Goal: Information Seeking & Learning: Learn about a topic

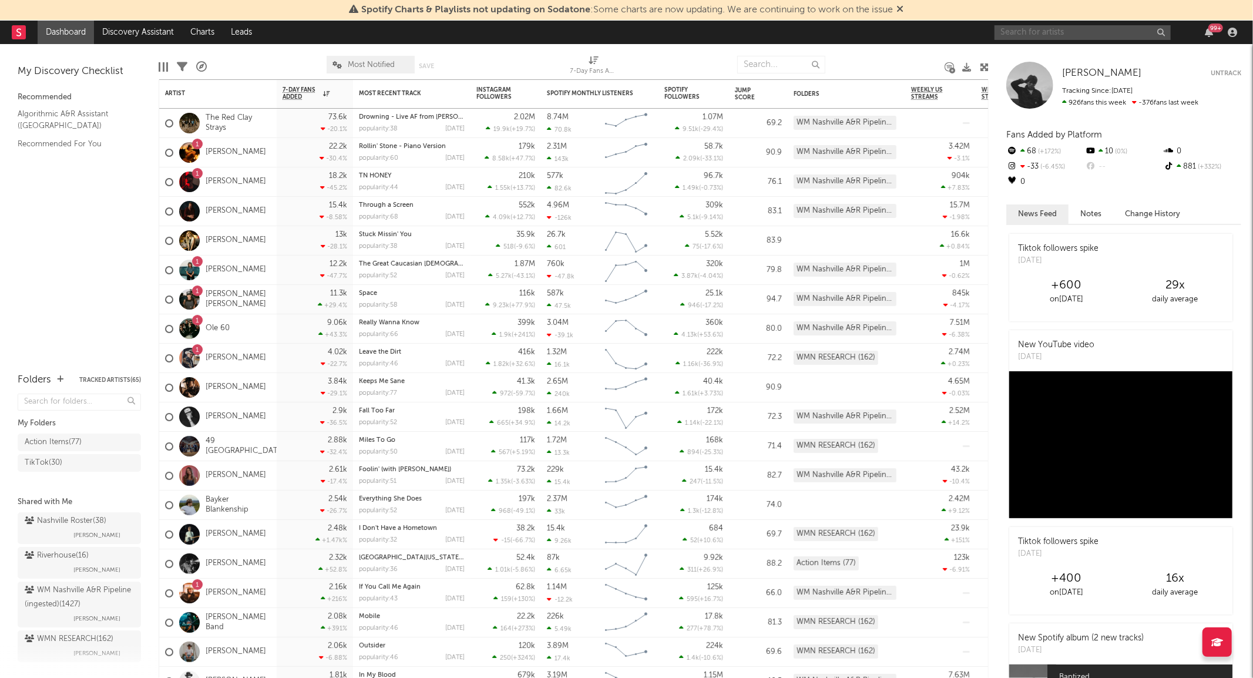
click at [1035, 31] on input "text" at bounding box center [1083, 32] width 176 height 15
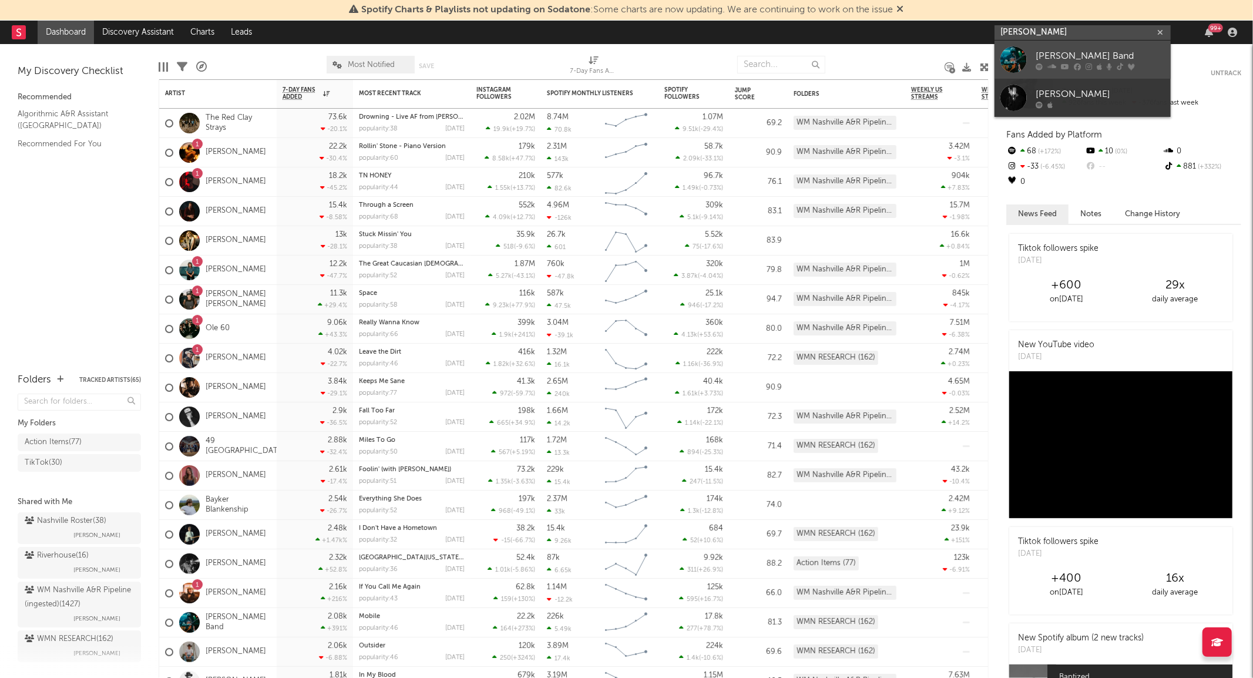
type input "[PERSON_NAME]"
click at [1009, 60] on div at bounding box center [1014, 59] width 26 height 26
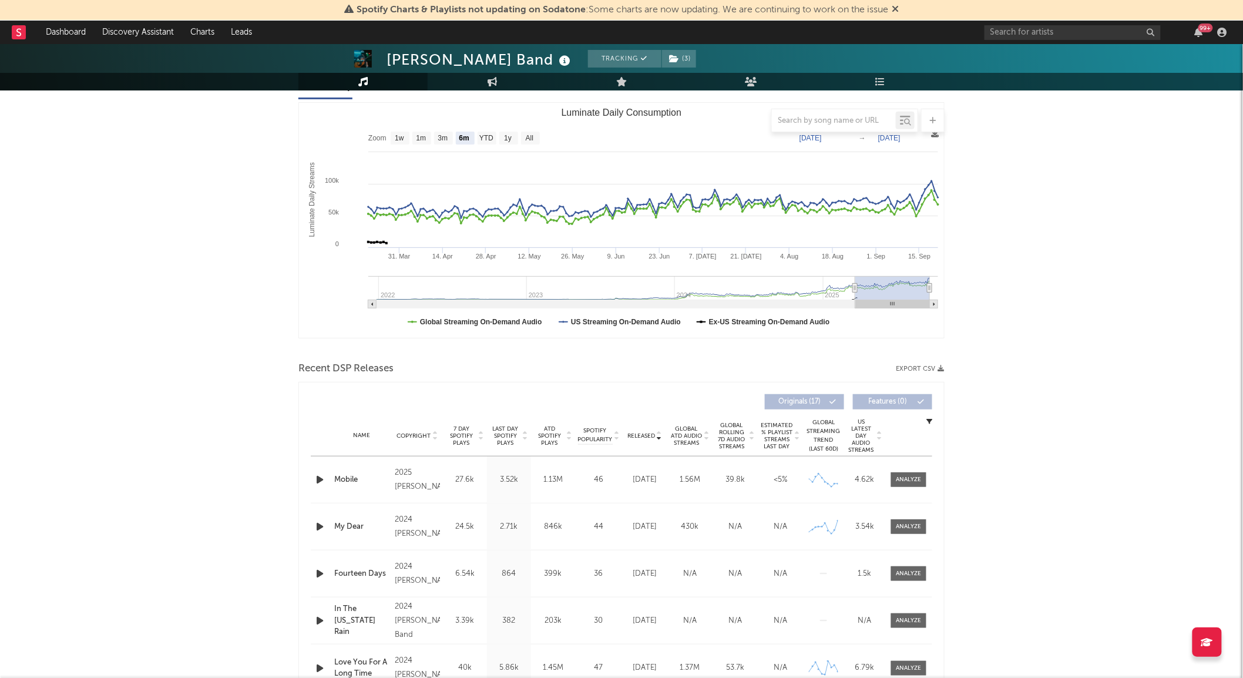
scroll to position [165, 0]
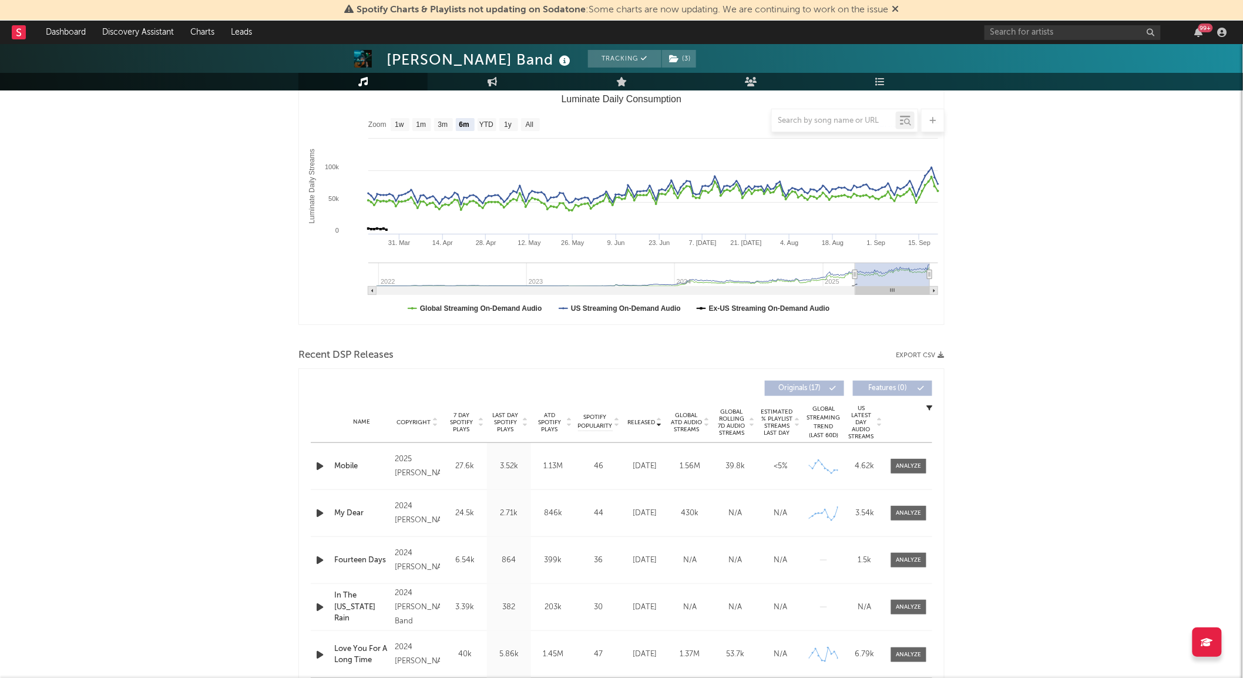
click at [515, 424] on span "Last Day Spotify Plays" at bounding box center [505, 422] width 31 height 21
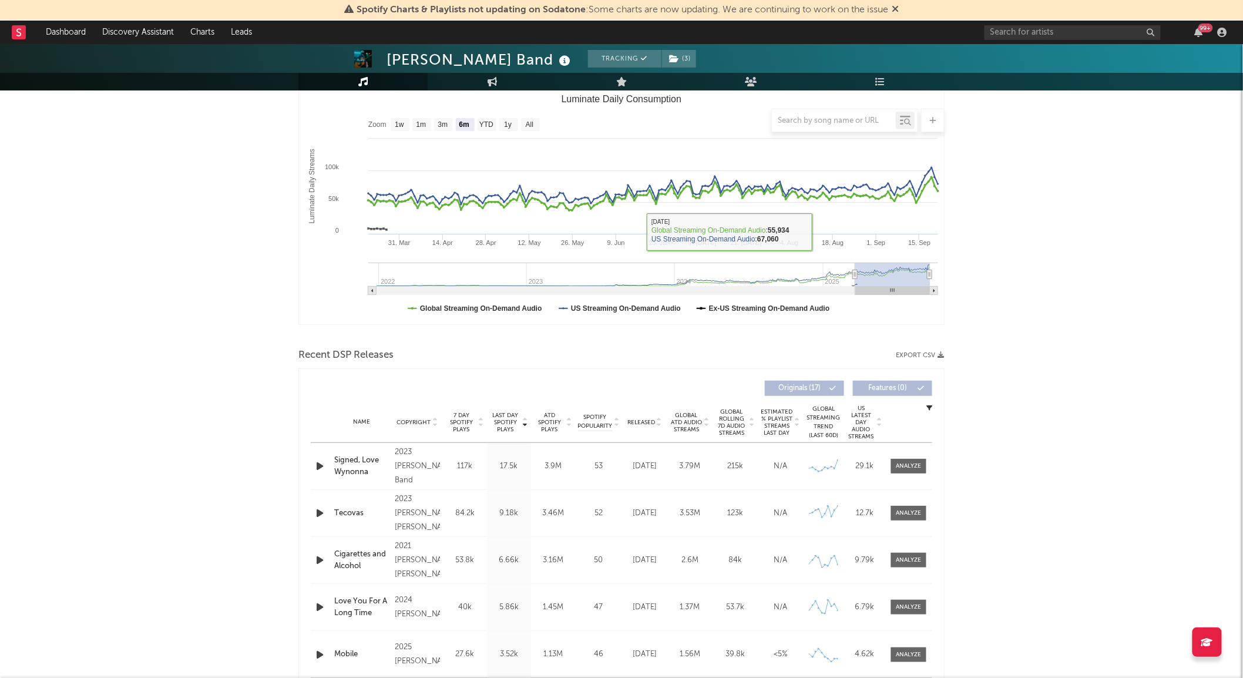
scroll to position [0, 0]
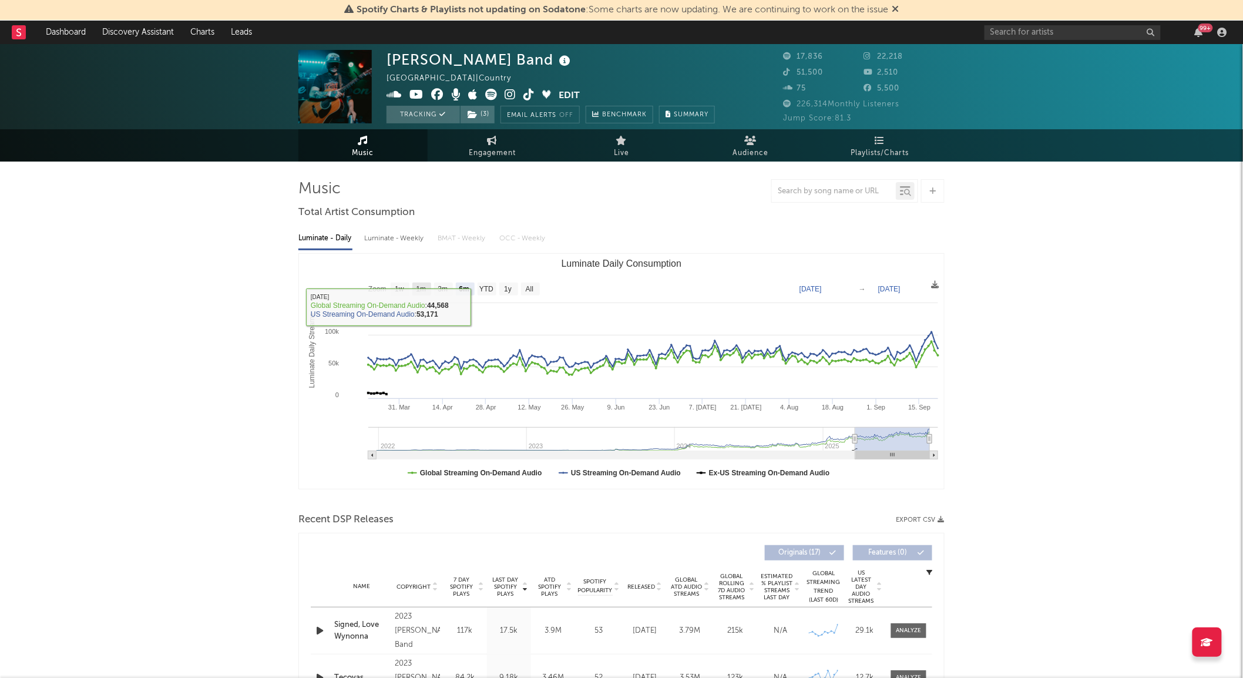
click at [427, 286] on text "1m" at bounding box center [422, 290] width 10 height 8
select select "1m"
type input "[DATE]"
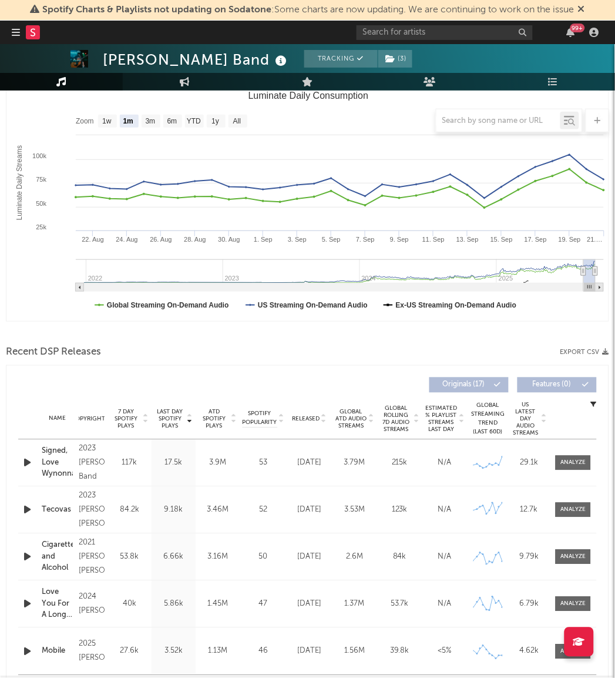
scroll to position [169, 0]
click at [562, 460] on div at bounding box center [573, 462] width 25 height 9
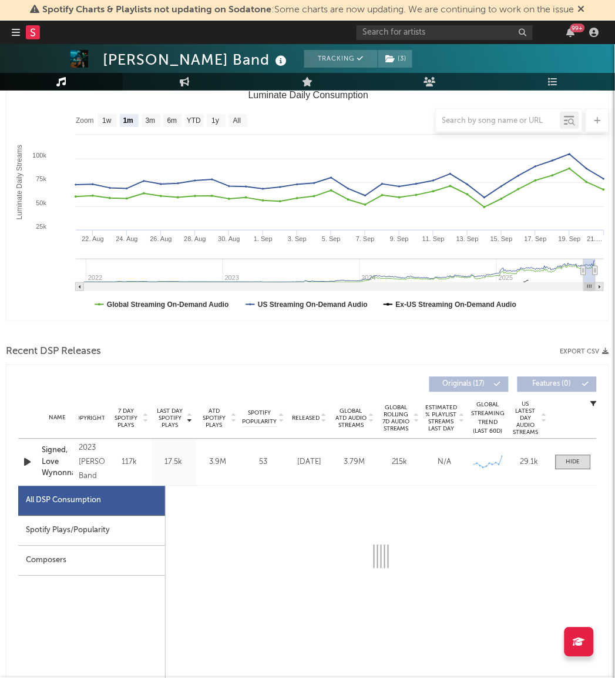
select select "6m"
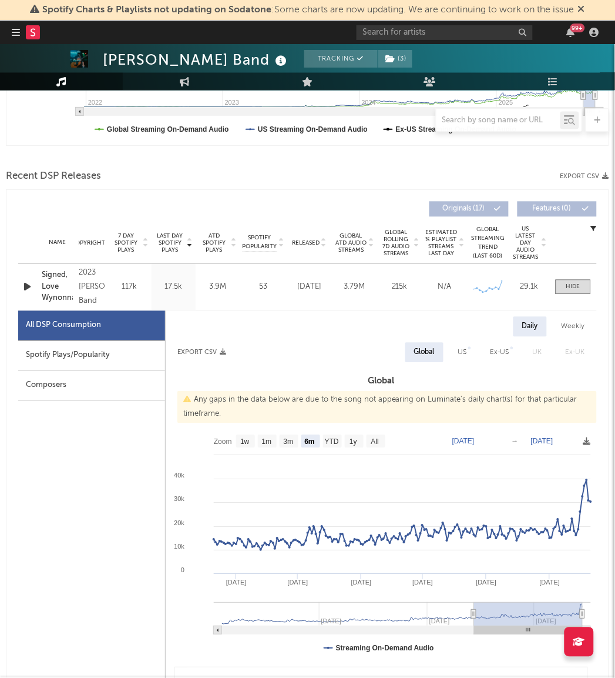
scroll to position [348, 0]
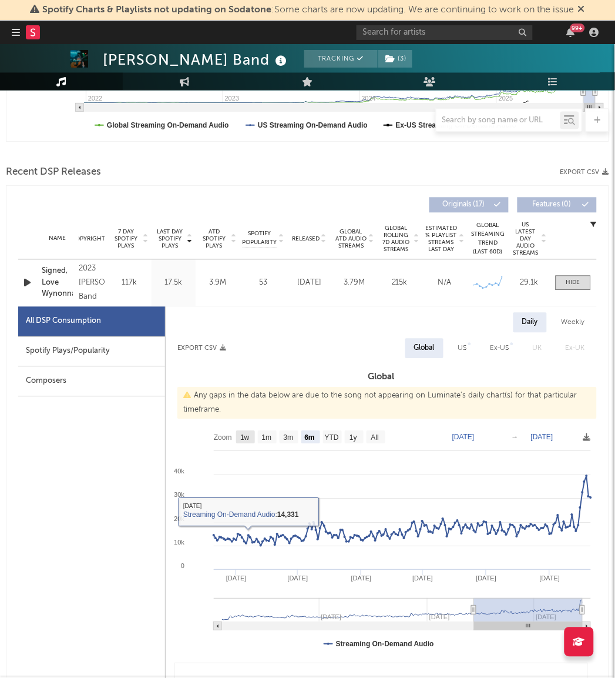
click at [248, 434] on text "1w" at bounding box center [244, 438] width 9 height 8
select select "1w"
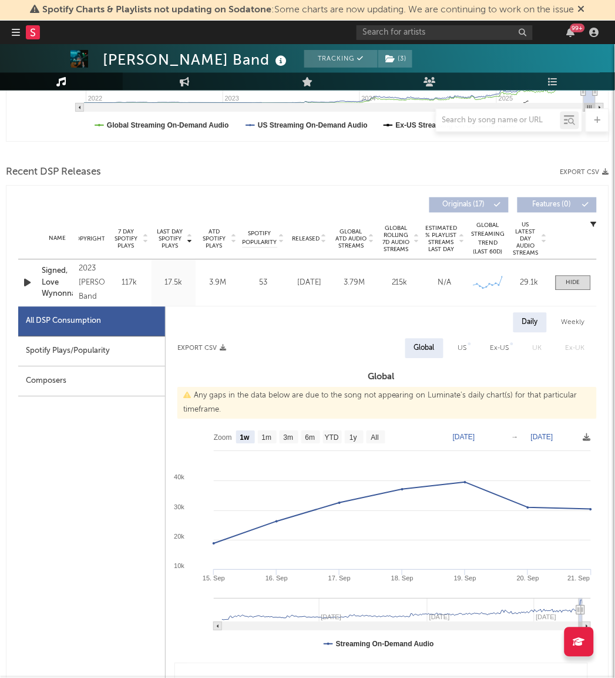
click at [404, 229] on span "Global Rolling 7D Audio Streams" at bounding box center [396, 239] width 32 height 28
click at [466, 438] on text "[DATE]" at bounding box center [464, 437] width 22 height 8
click at [466, 436] on input "[DATE]" at bounding box center [472, 438] width 55 height 12
type input "[DATE]"
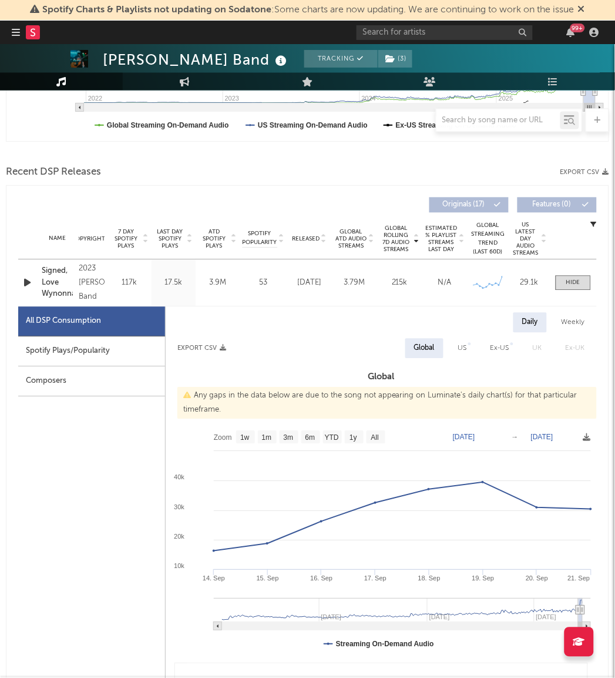
click at [463, 342] on div "US" at bounding box center [462, 348] width 9 height 14
select select "1w"
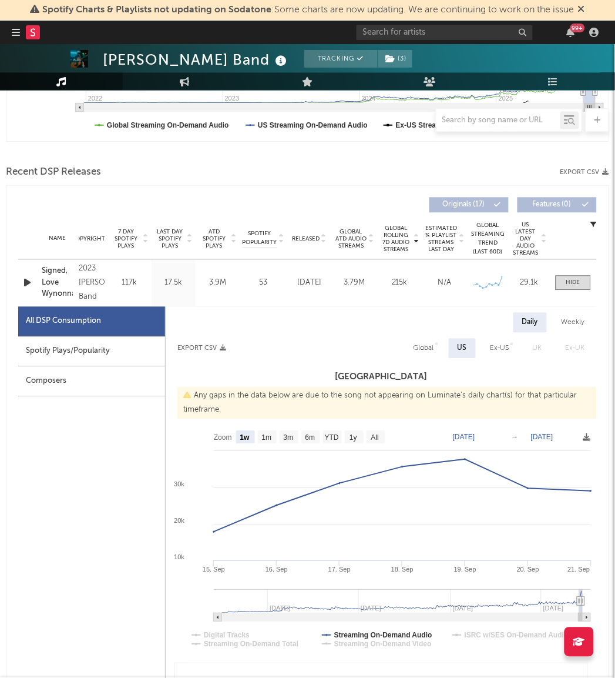
click at [475, 434] on text "[DATE]" at bounding box center [464, 437] width 22 height 8
click at [457, 436] on input "[DATE]" at bounding box center [472, 438] width 55 height 12
click at [465, 436] on input "[DATE]" at bounding box center [472, 438] width 55 height 12
type input "[DATE]"
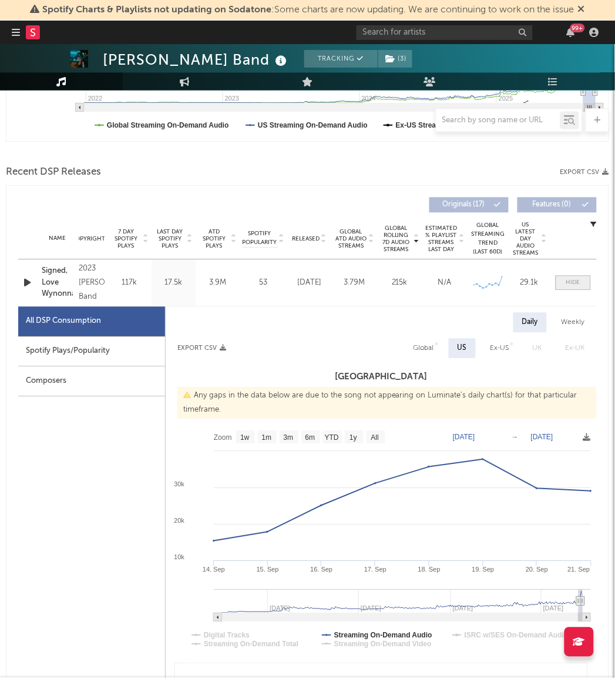
click at [571, 283] on div at bounding box center [573, 283] width 14 height 9
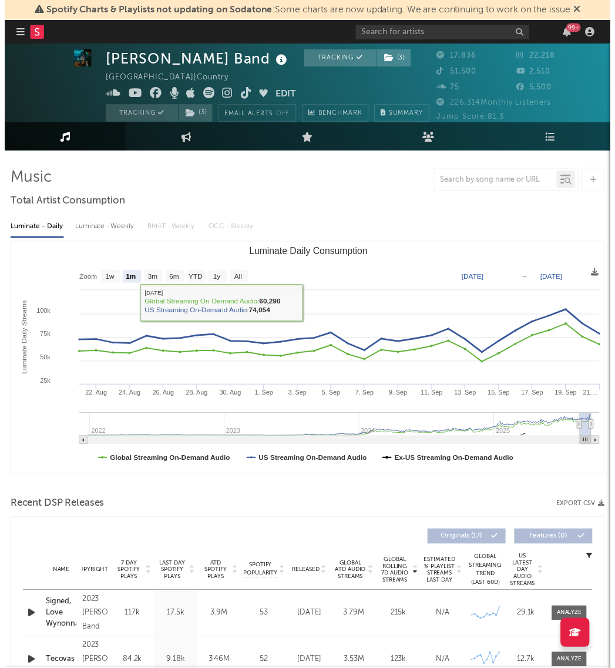
scroll to position [0, 0]
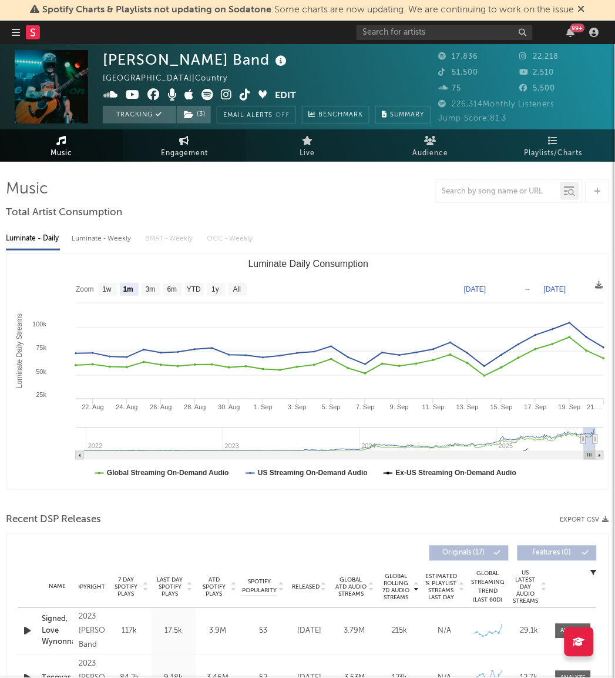
click at [185, 142] on icon at bounding box center [185, 140] width 10 height 9
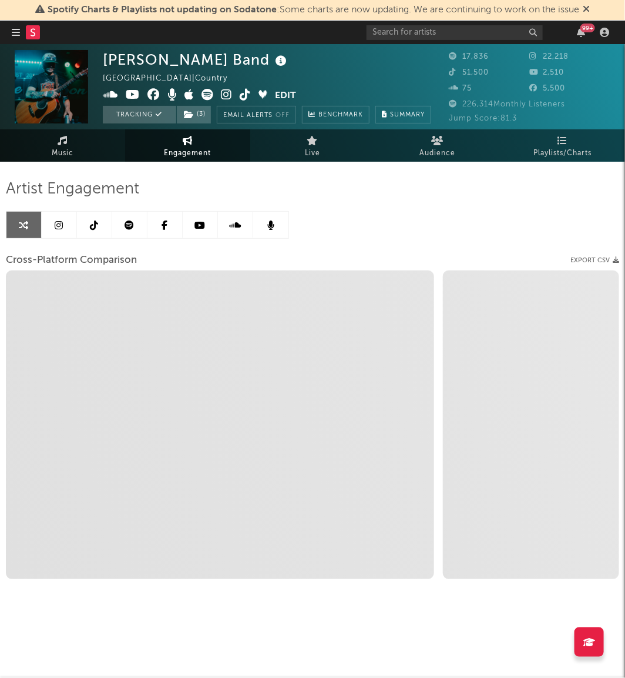
select select "1w"
click at [66, 227] on link at bounding box center [59, 225] width 35 height 26
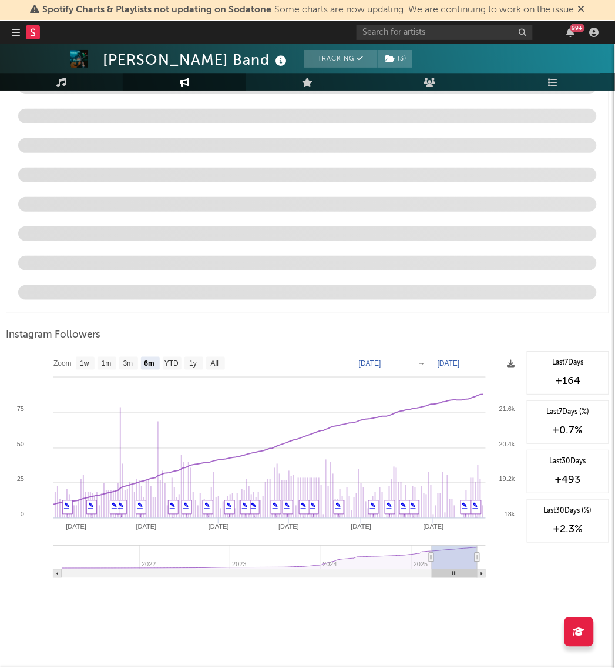
scroll to position [1306, 0]
click at [89, 367] on text "1w" at bounding box center [84, 363] width 9 height 8
select select "1w"
type input "[DATE]"
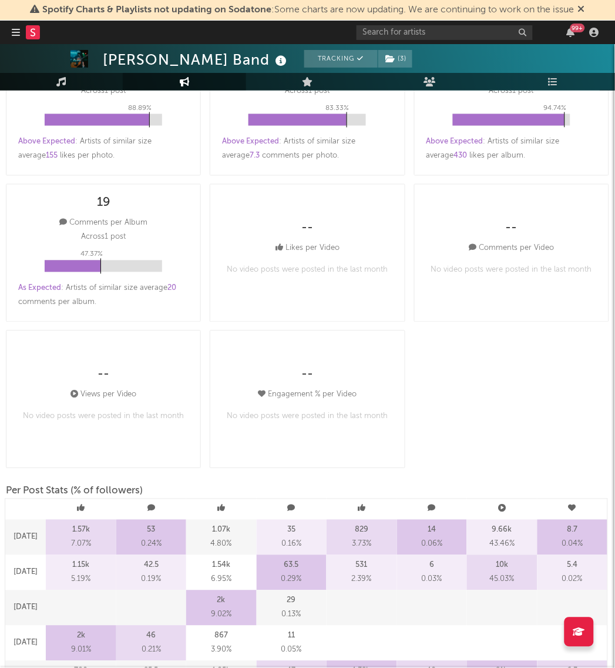
scroll to position [0, 0]
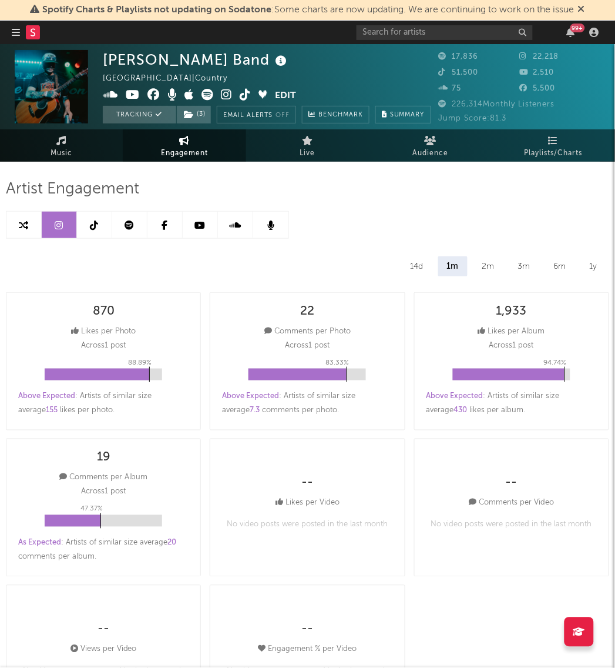
click at [96, 232] on link at bounding box center [94, 225] width 35 height 26
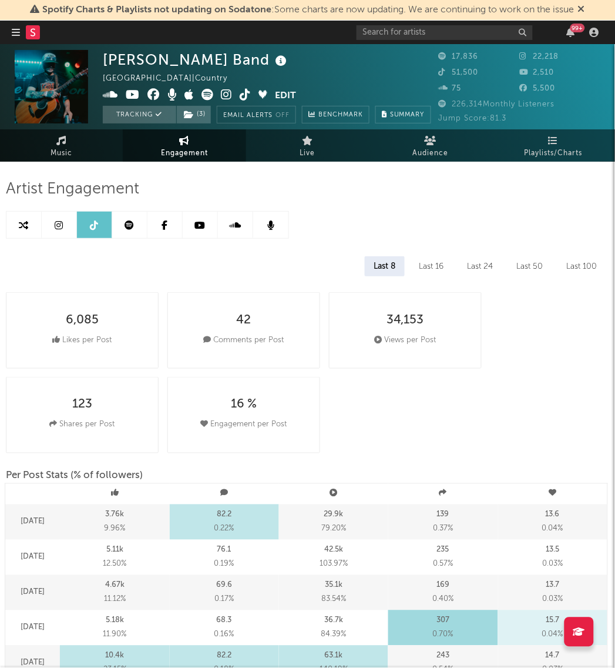
select select "6m"
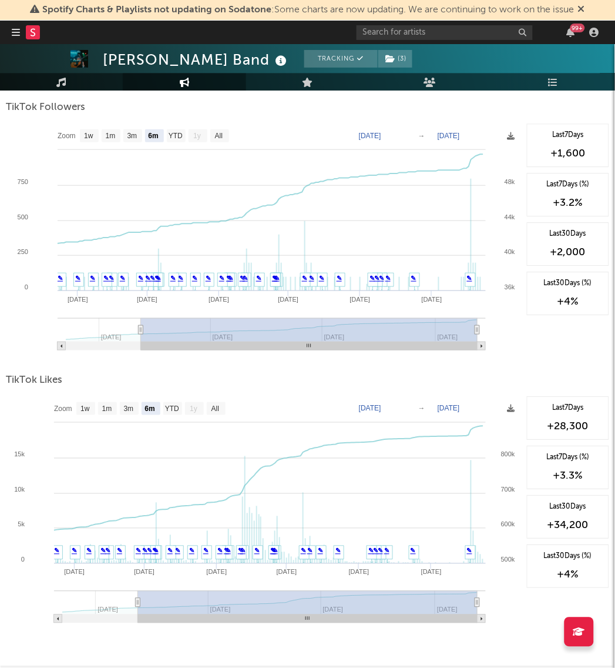
scroll to position [1295, 0]
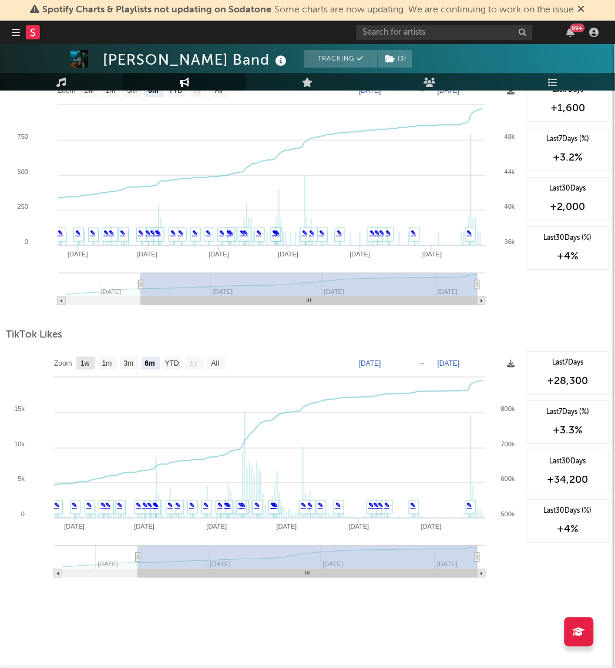
click at [89, 361] on text "1w" at bounding box center [85, 364] width 9 height 8
select select "1w"
type input "[DATE]"
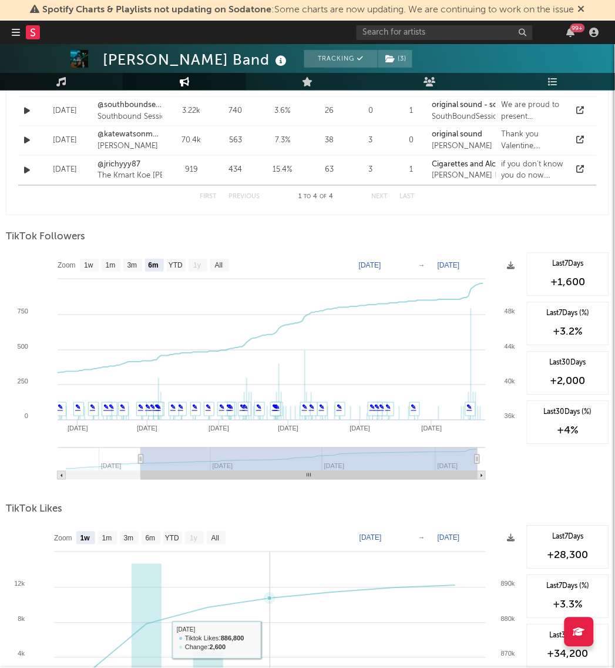
scroll to position [1119, 0]
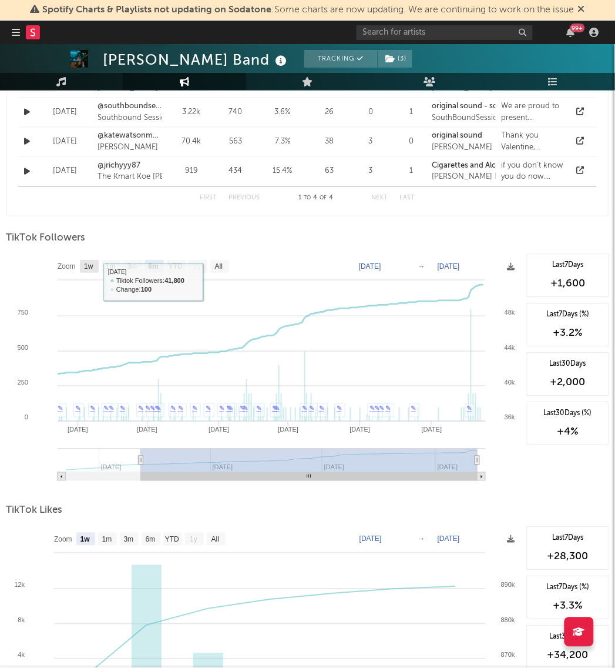
click at [90, 267] on text "1w" at bounding box center [88, 267] width 9 height 8
select select "1w"
type input "[DATE]"
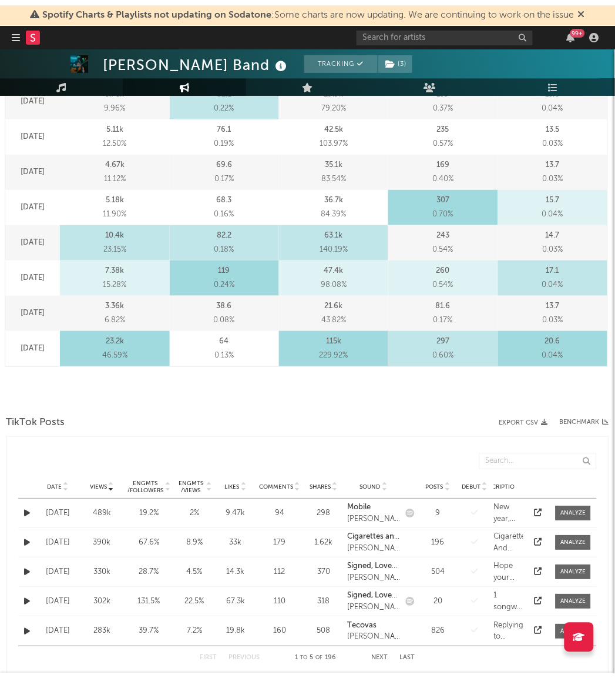
scroll to position [0, 0]
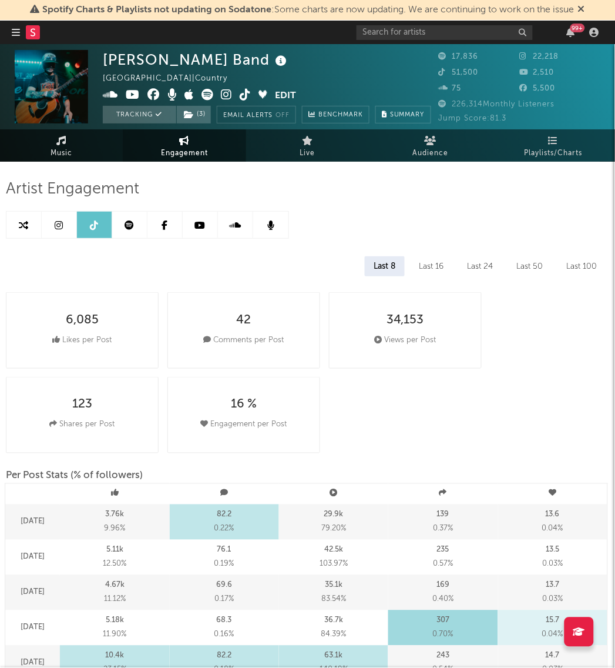
click at [69, 152] on span "Music" at bounding box center [62, 153] width 22 height 14
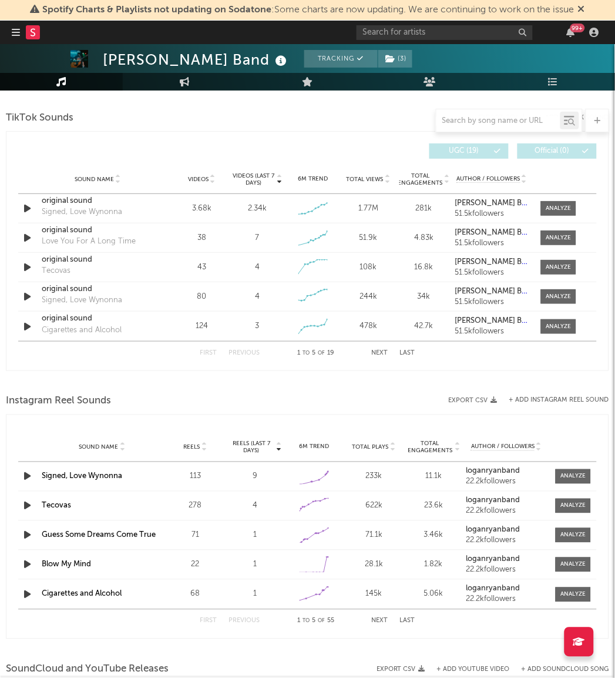
scroll to position [786, 0]
click at [254, 452] on span "Reels (last 7 days)" at bounding box center [251, 447] width 46 height 14
click at [254, 450] on span "Reels (last 7 days)" at bounding box center [251, 447] width 46 height 14
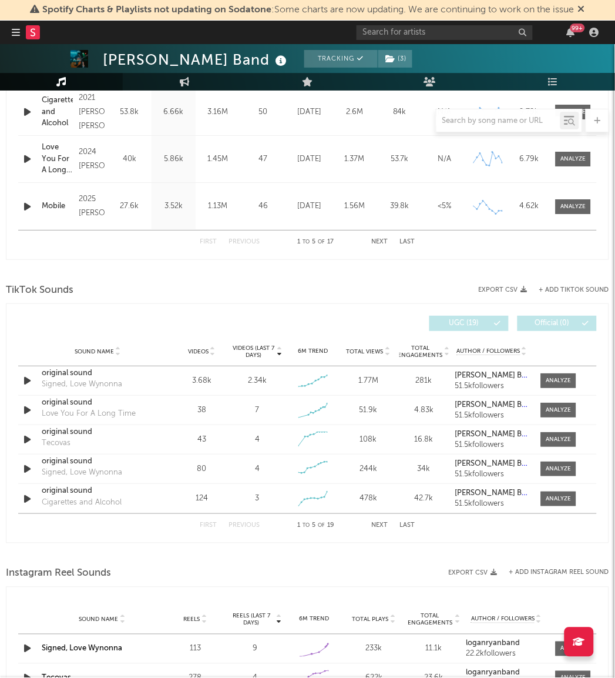
click at [212, 347] on icon at bounding box center [213, 349] width 6 height 5
click at [250, 349] on span "Videos (last 7 days)" at bounding box center [254, 351] width 43 height 14
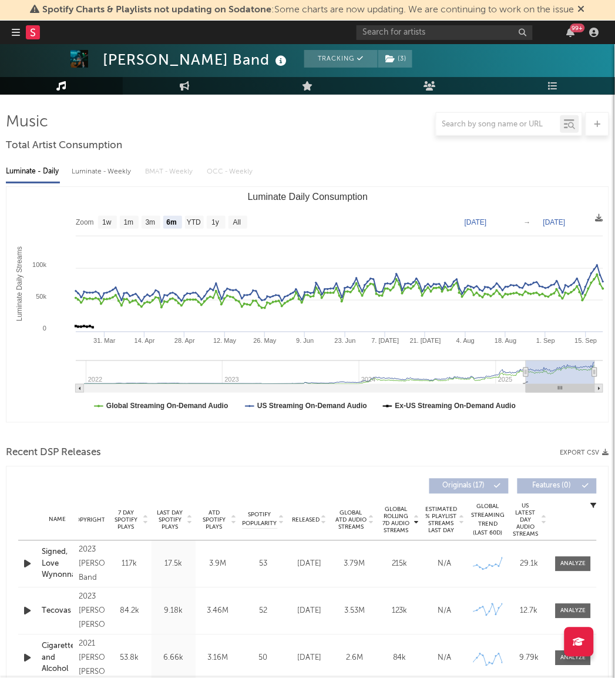
scroll to position [0, 0]
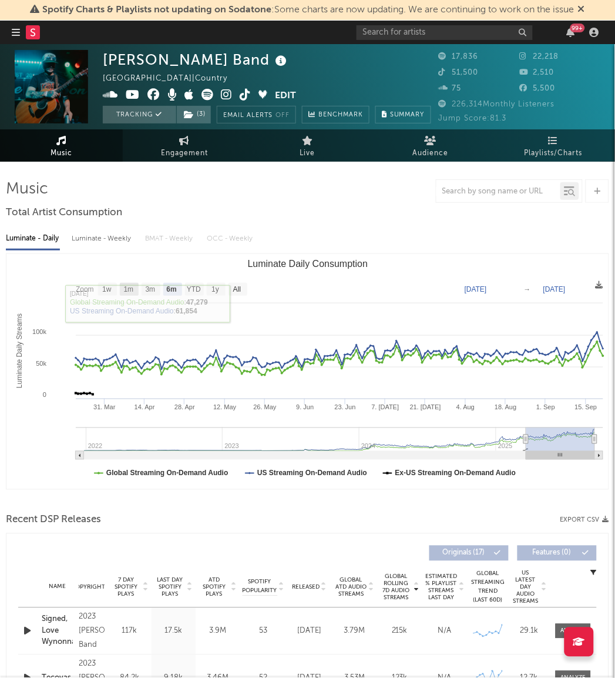
click at [132, 288] on text "1m" at bounding box center [129, 290] width 10 height 8
select select "1m"
type input "[DATE]"
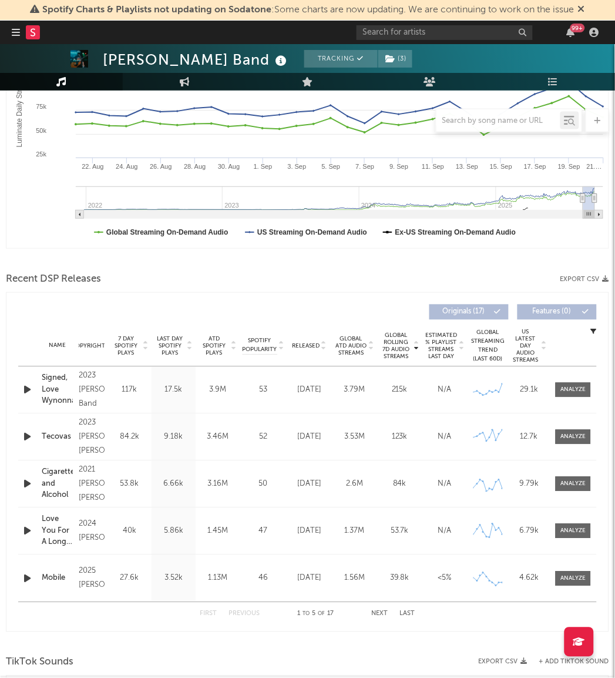
scroll to position [242, 0]
click at [385, 615] on button "Next" at bounding box center [380, 613] width 16 height 6
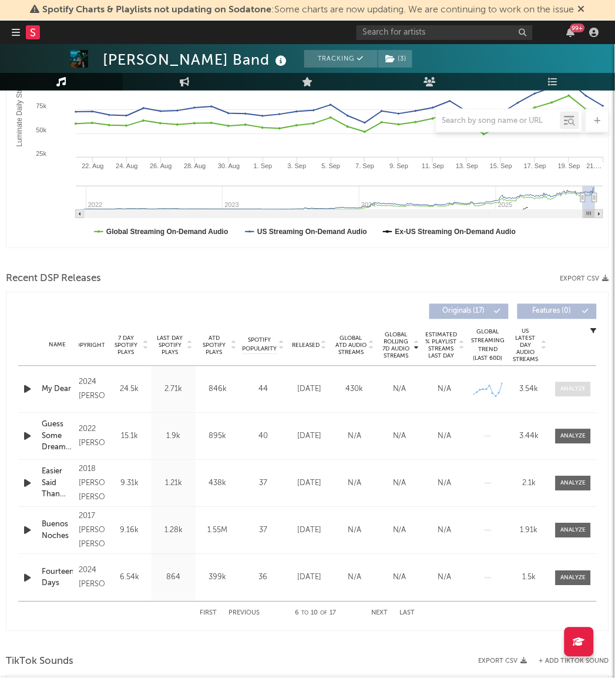
click at [585, 388] on div at bounding box center [573, 389] width 25 height 9
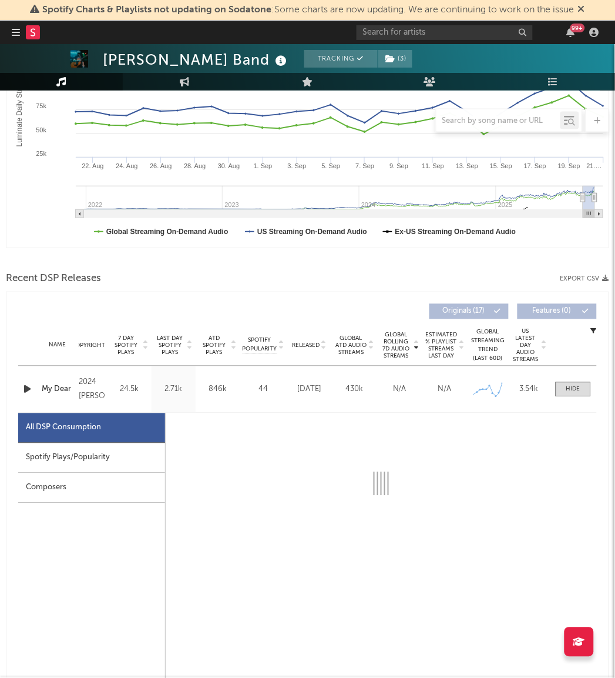
select select "6m"
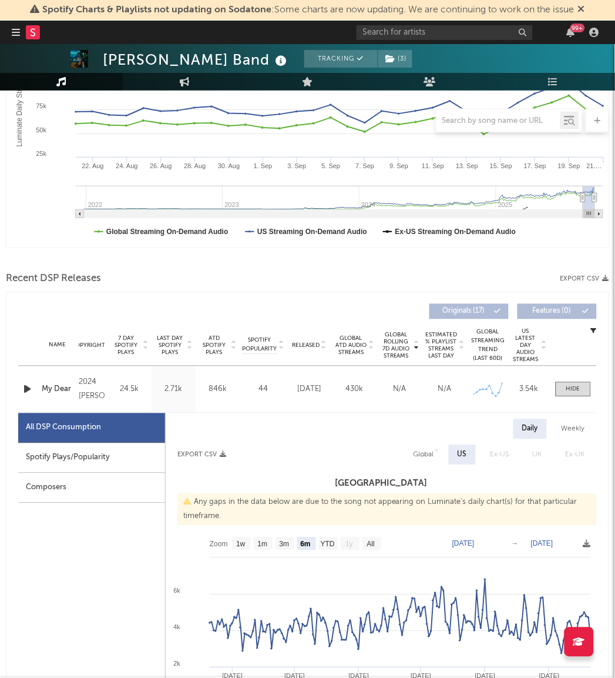
click at [421, 460] on div "Global" at bounding box center [424, 455] width 21 height 14
select select "6m"
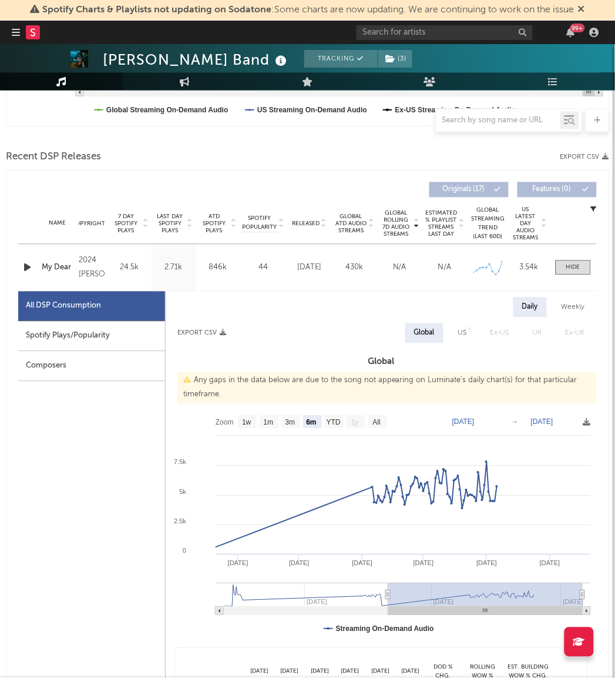
scroll to position [364, 0]
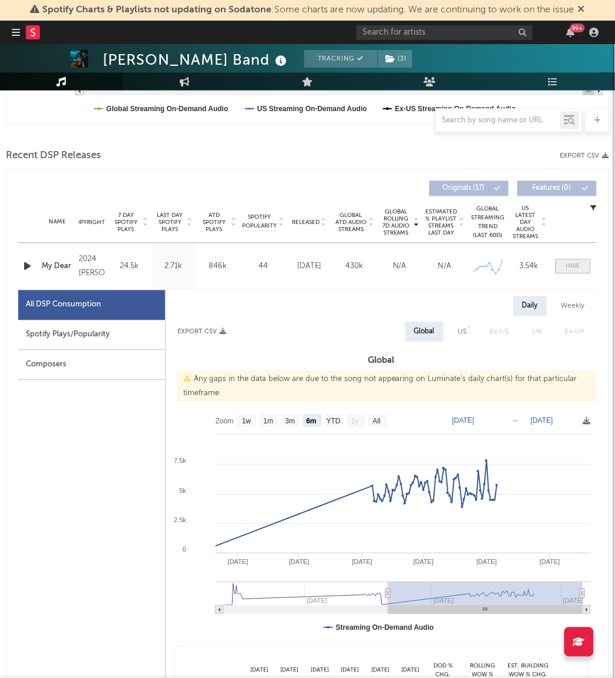
click at [573, 269] on div at bounding box center [573, 266] width 14 height 9
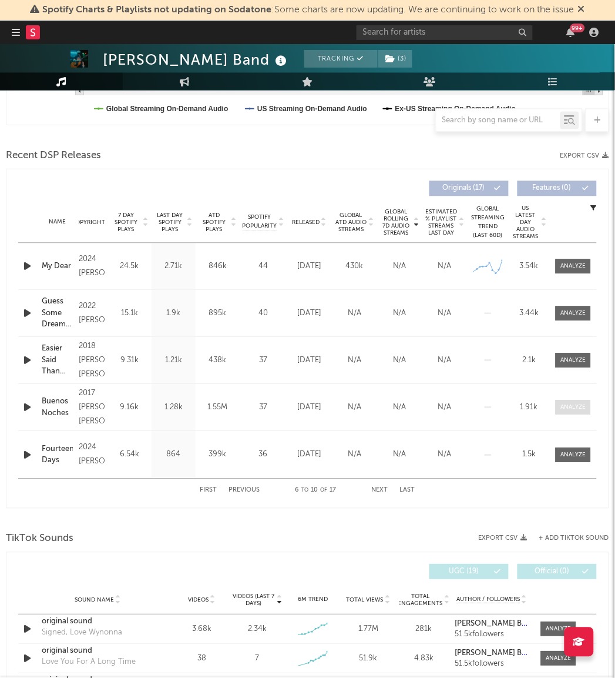
click at [562, 404] on div at bounding box center [573, 407] width 25 height 9
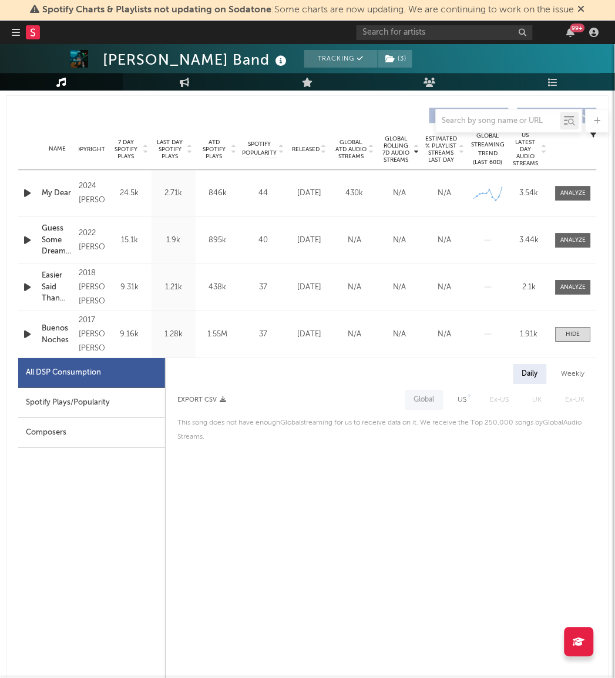
scroll to position [438, 0]
click at [467, 396] on div "US" at bounding box center [462, 399] width 9 height 14
select select "6m"
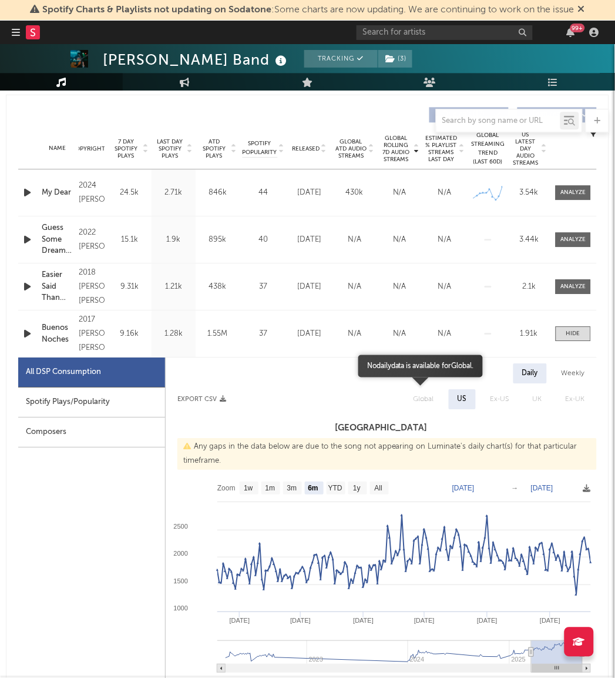
click at [425, 390] on span "Global" at bounding box center [424, 399] width 44 height 20
click at [580, 333] on div at bounding box center [573, 333] width 14 height 9
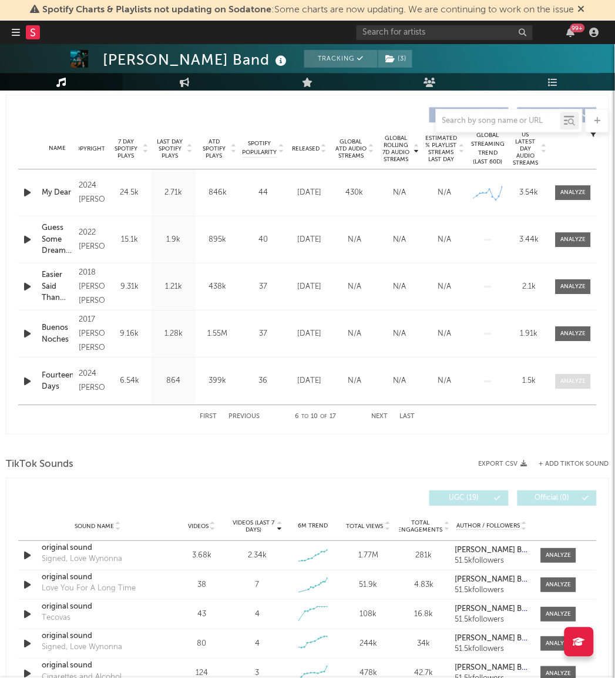
click at [571, 382] on div at bounding box center [573, 381] width 25 height 9
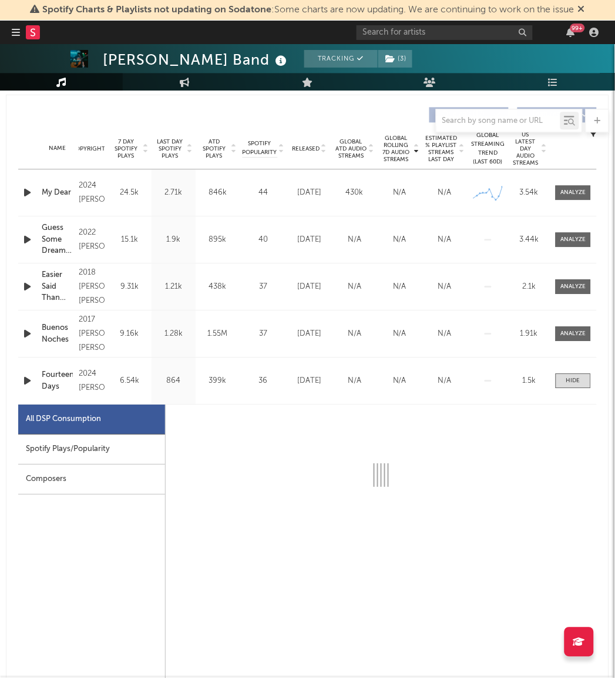
select select "6m"
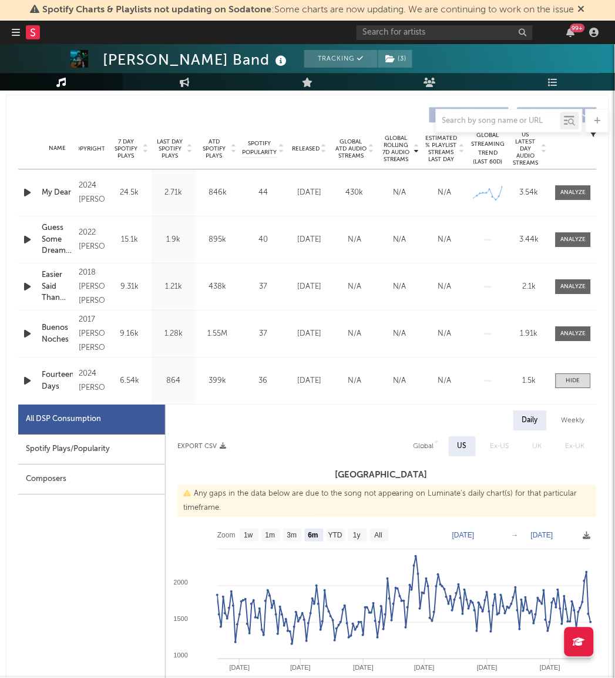
click at [430, 445] on div "Global" at bounding box center [424, 446] width 21 height 14
select select "6m"
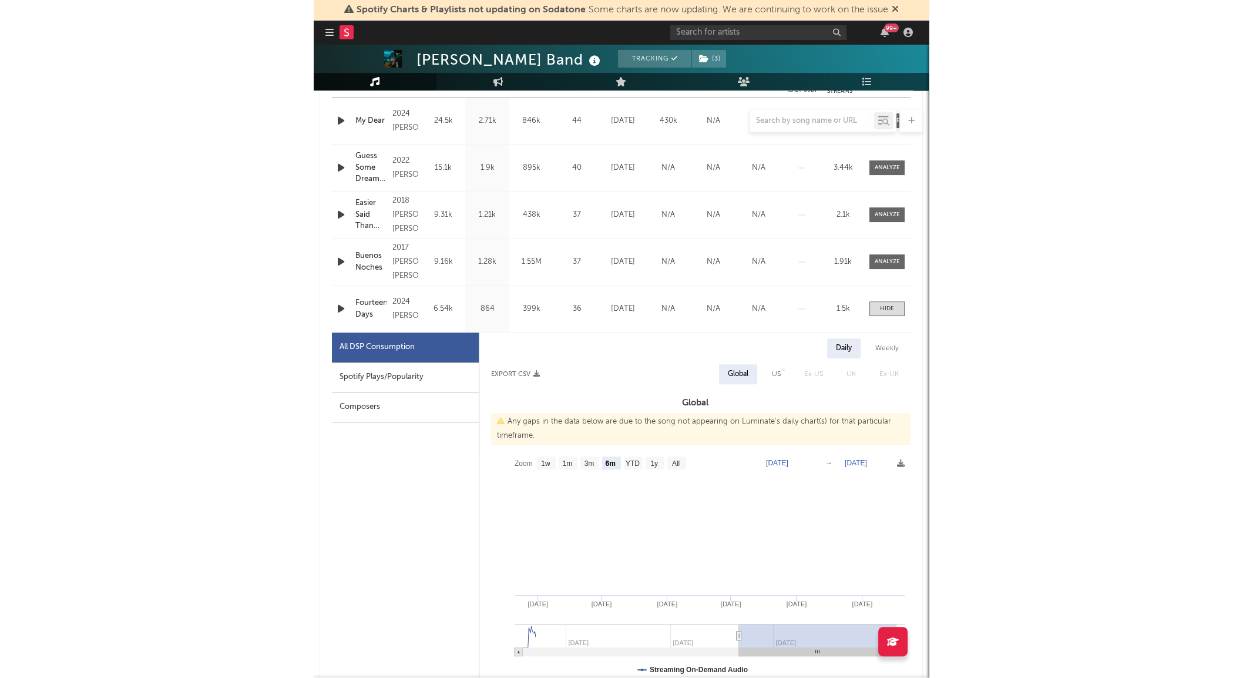
scroll to position [497, 0]
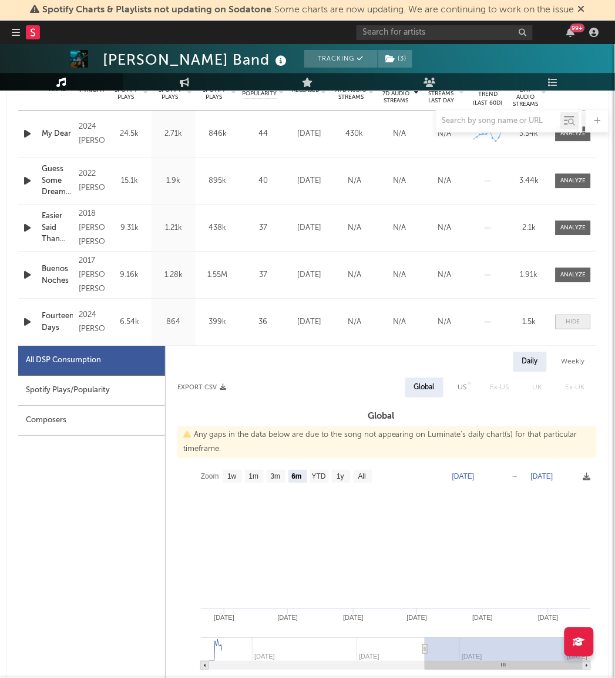
click at [576, 319] on div at bounding box center [573, 321] width 14 height 9
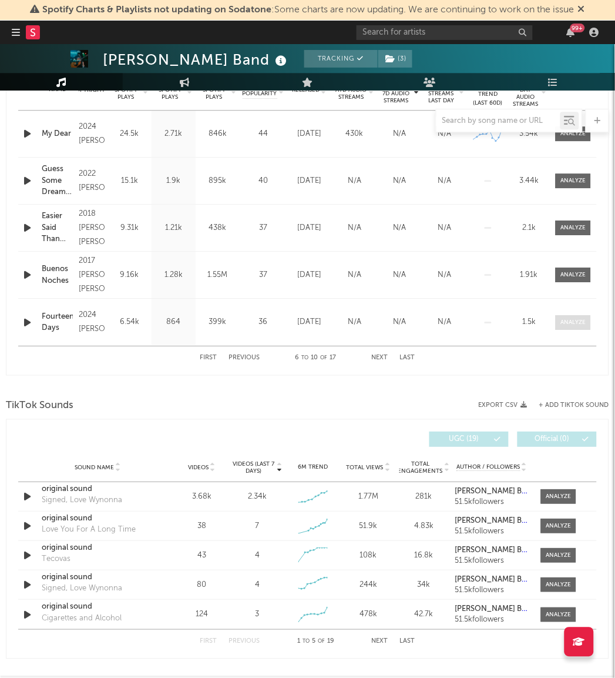
click at [576, 319] on div at bounding box center [573, 322] width 25 height 9
select select "6m"
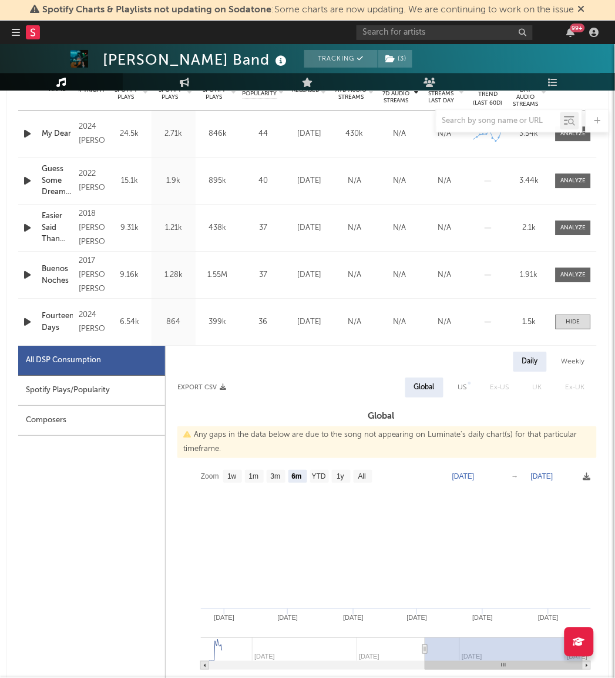
click at [461, 380] on div "US" at bounding box center [462, 387] width 9 height 14
select select "6m"
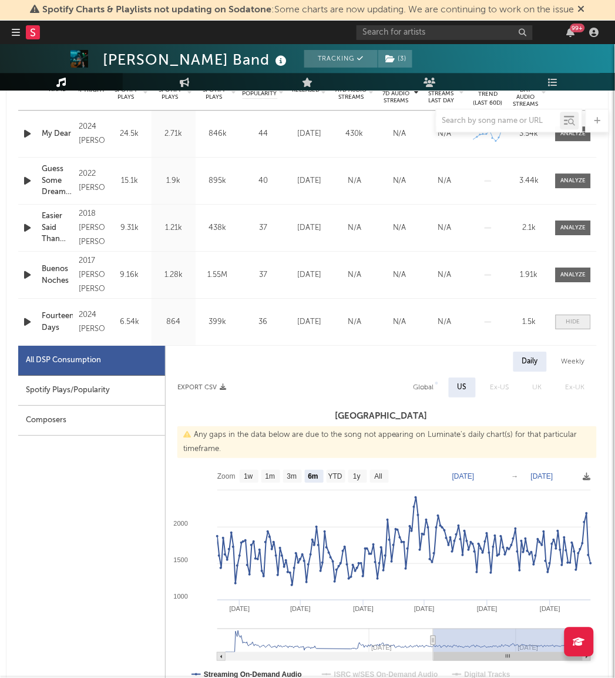
click at [572, 318] on div at bounding box center [573, 321] width 14 height 9
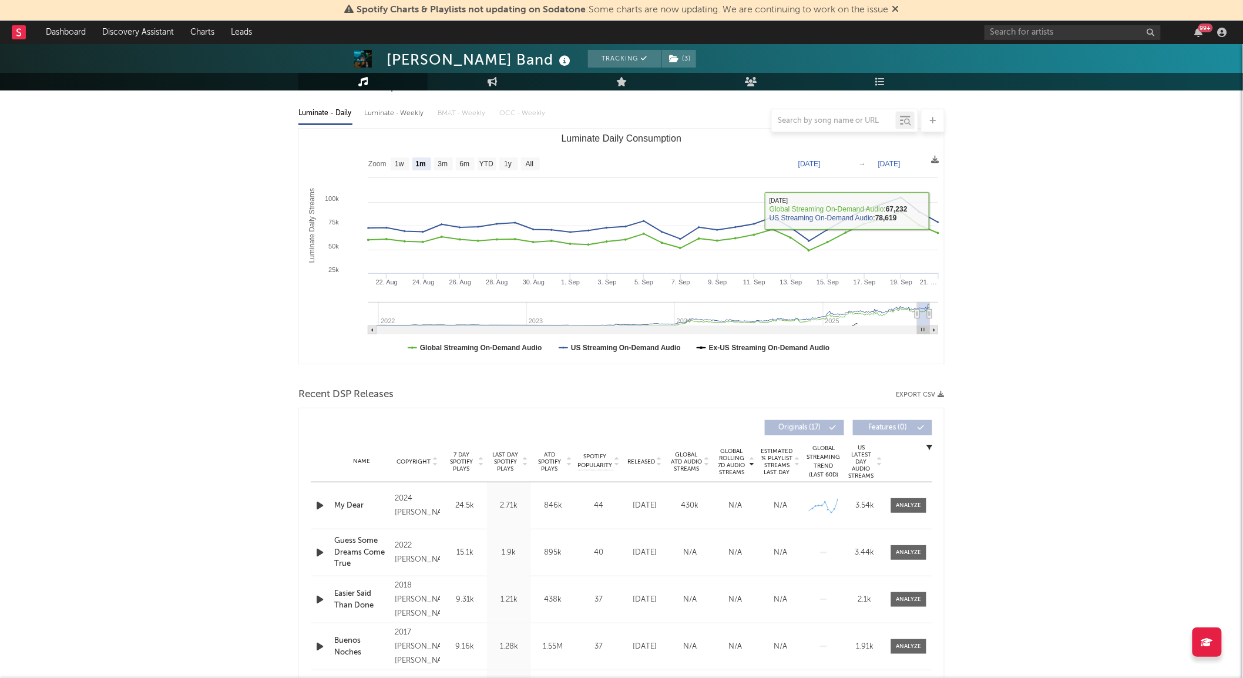
scroll to position [261, 0]
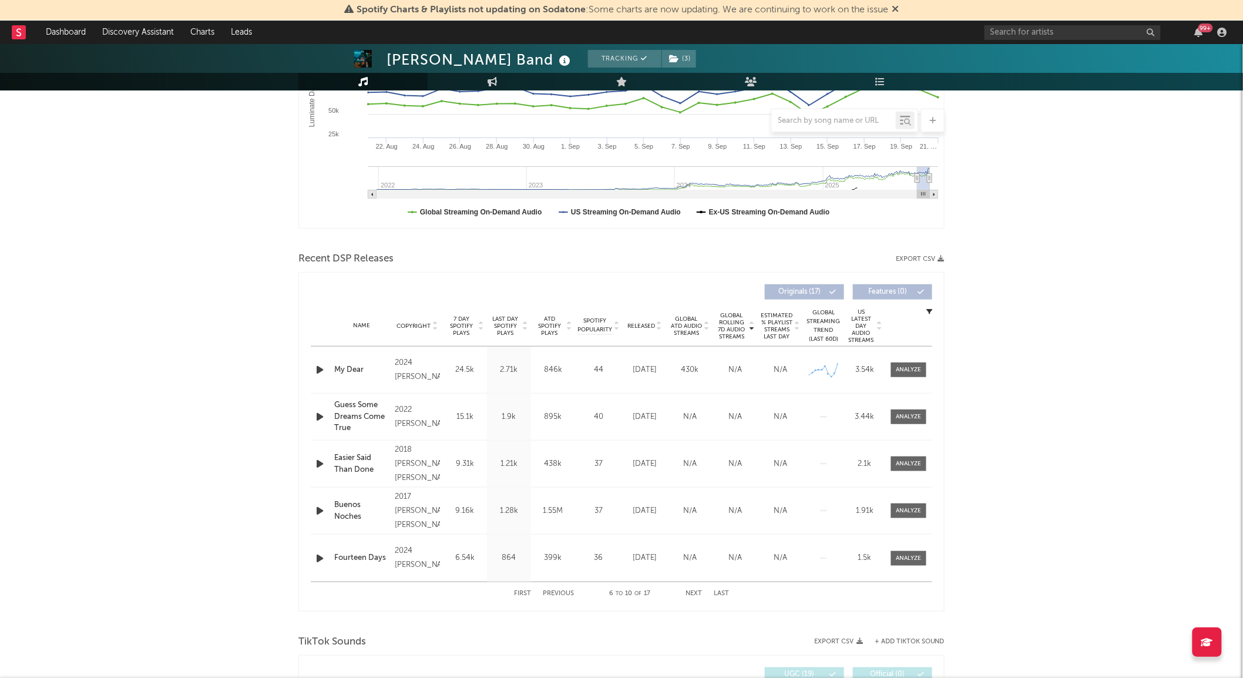
click at [512, 321] on span "Last Day Spotify Plays" at bounding box center [505, 326] width 31 height 21
click at [901, 367] on div at bounding box center [909, 370] width 25 height 9
select select "6m"
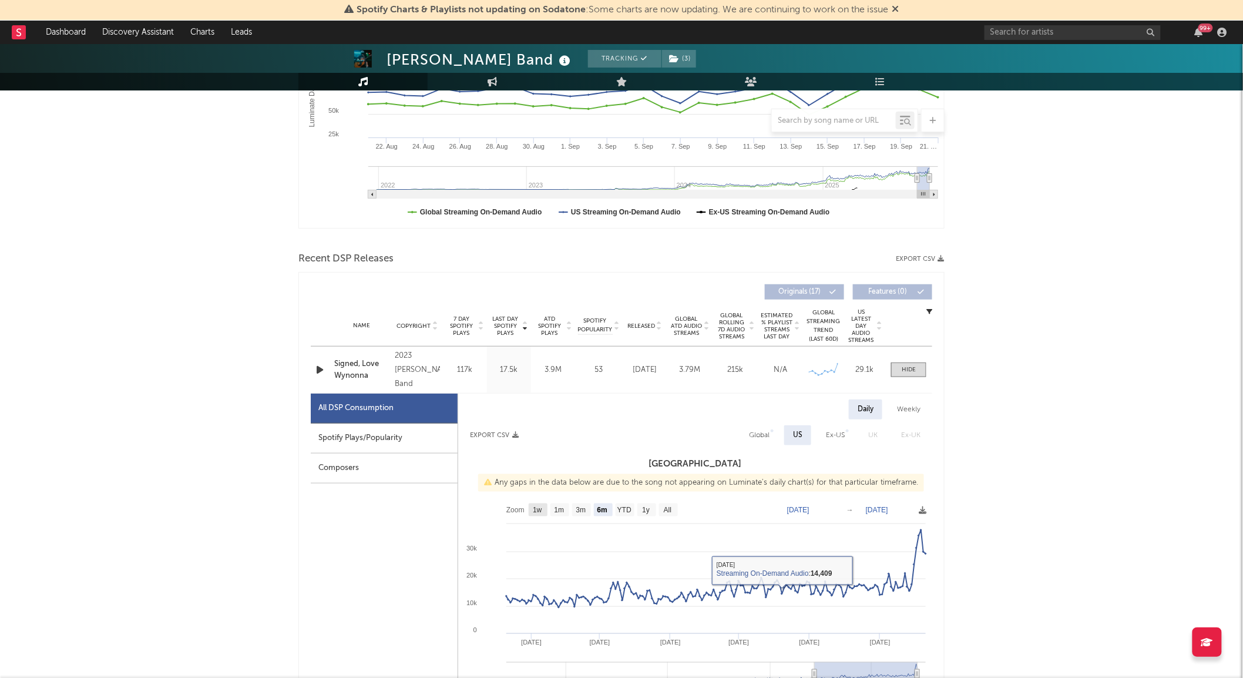
click at [542, 512] on text "1w" at bounding box center [537, 511] width 9 height 8
select select "1w"
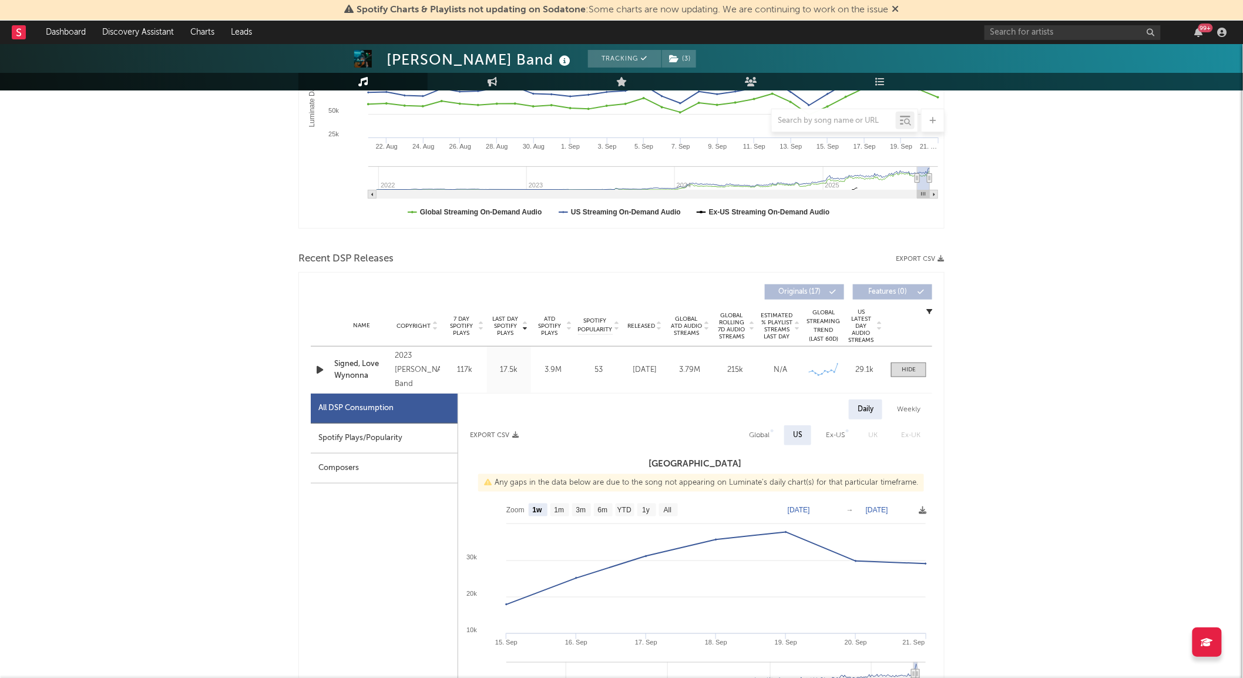
click at [760, 435] on div "Global" at bounding box center [759, 435] width 21 height 14
select select "1w"
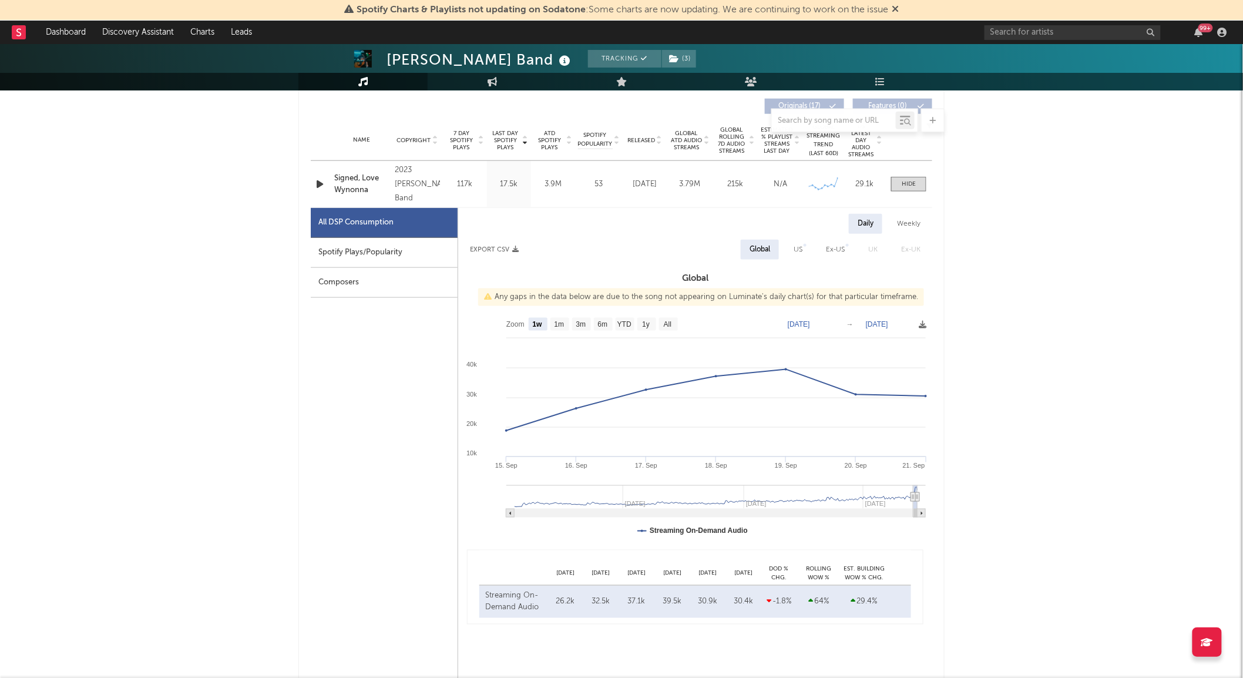
scroll to position [457, 0]
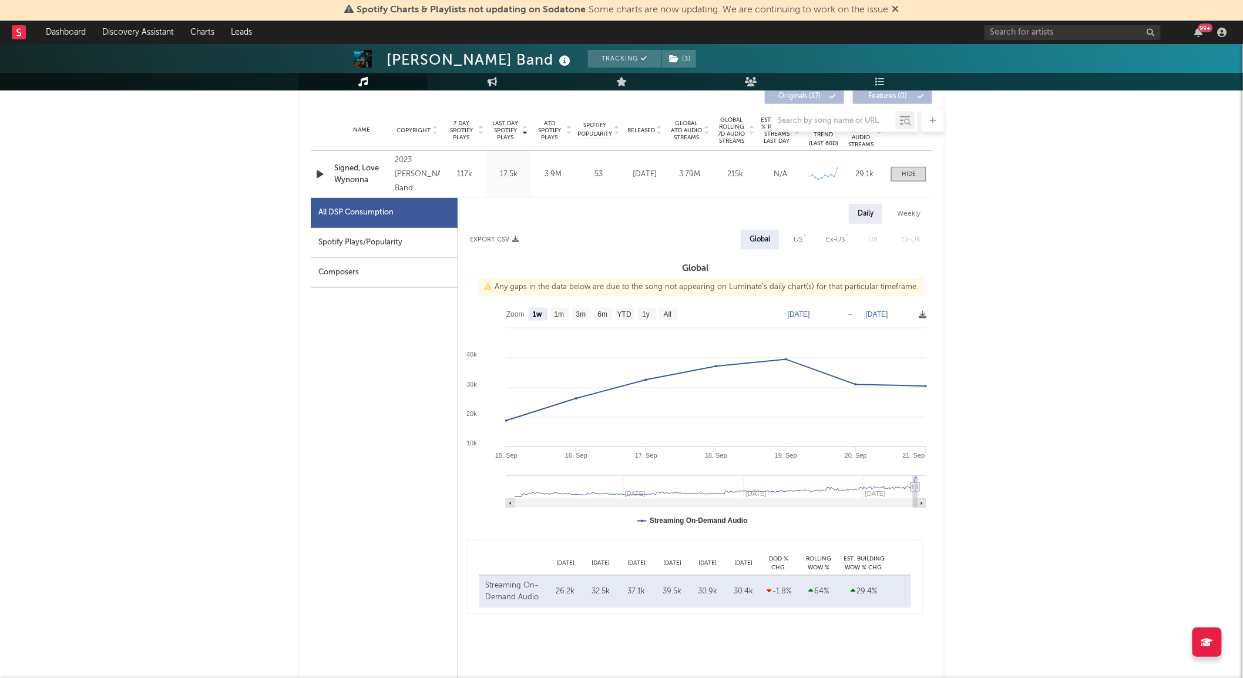
click at [799, 242] on div "US" at bounding box center [798, 240] width 9 height 14
select select "1w"
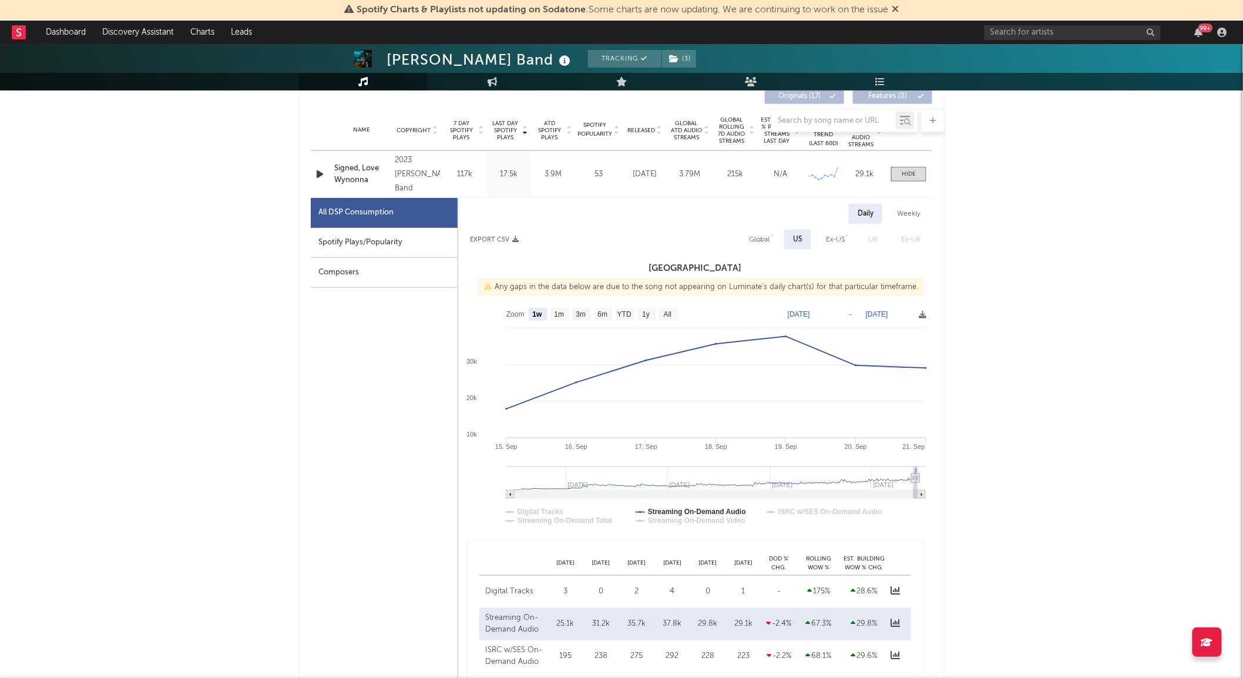
drag, startPoint x: 782, startPoint y: 237, endPoint x: 773, endPoint y: 236, distance: 8.2
click at [782, 237] on span "Global" at bounding box center [759, 240] width 44 height 20
click at [773, 236] on div at bounding box center [772, 235] width 3 height 3
select select "1w"
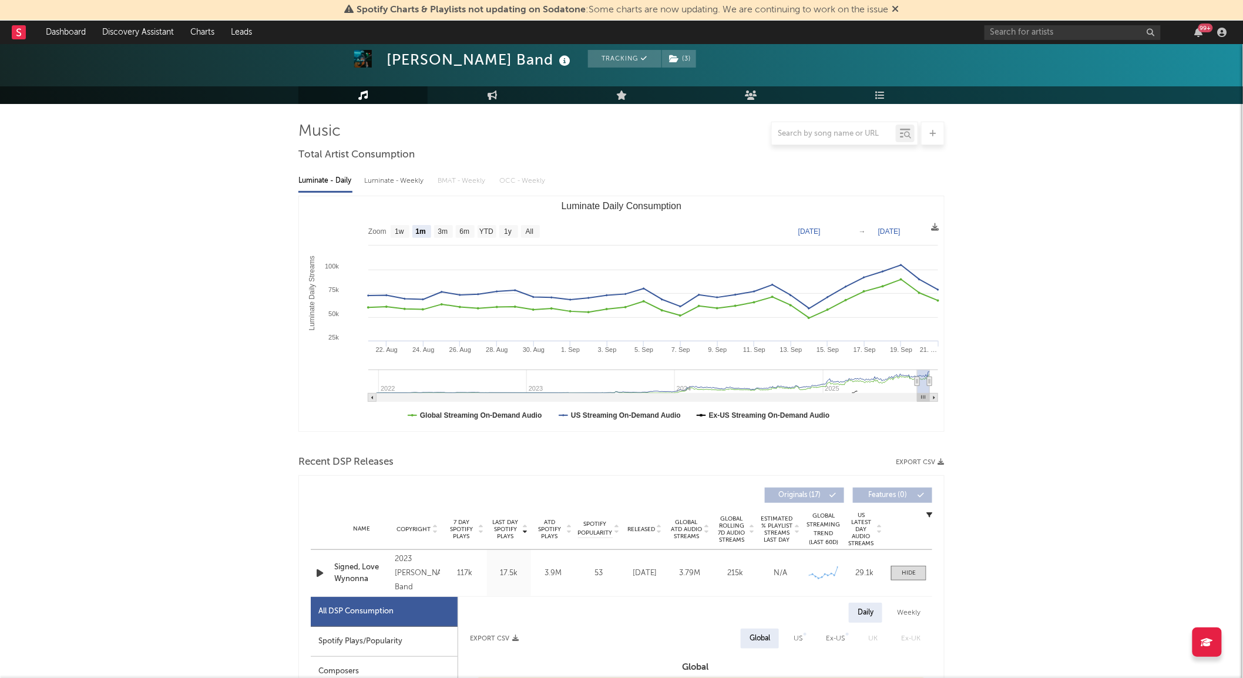
scroll to position [0, 0]
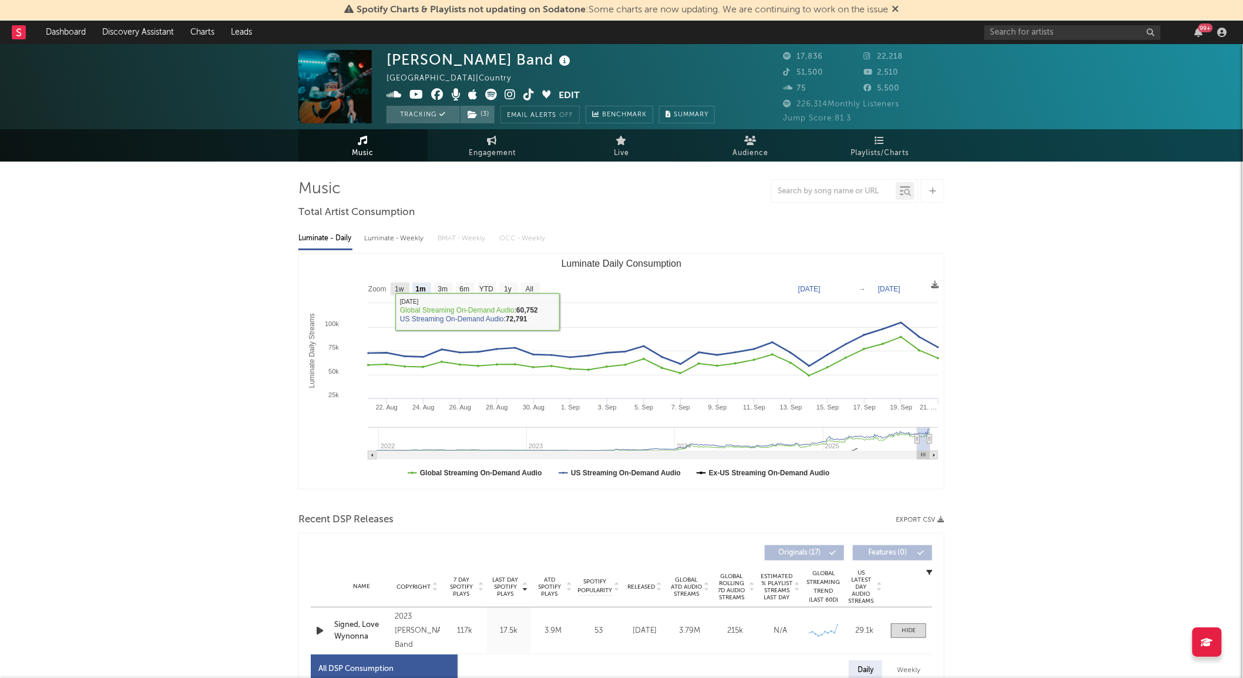
click at [395, 294] on text "1w" at bounding box center [399, 290] width 9 height 8
select select "1w"
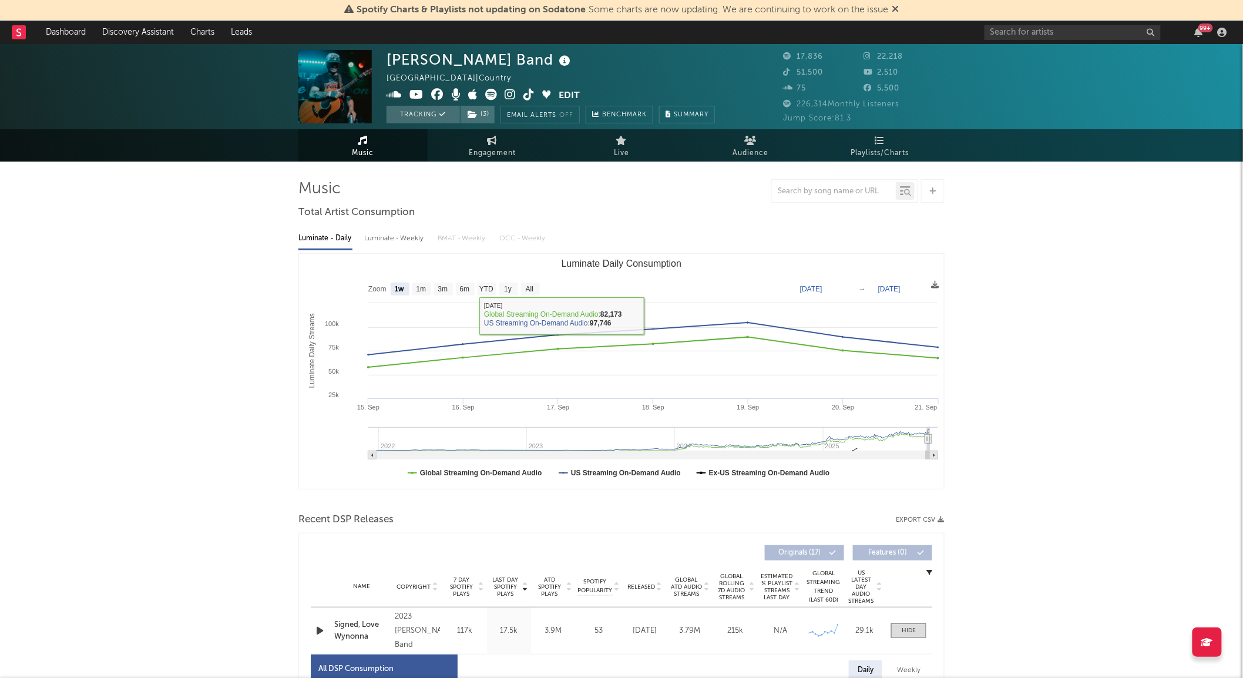
click at [823, 289] on text "[DATE]" at bounding box center [811, 289] width 22 height 8
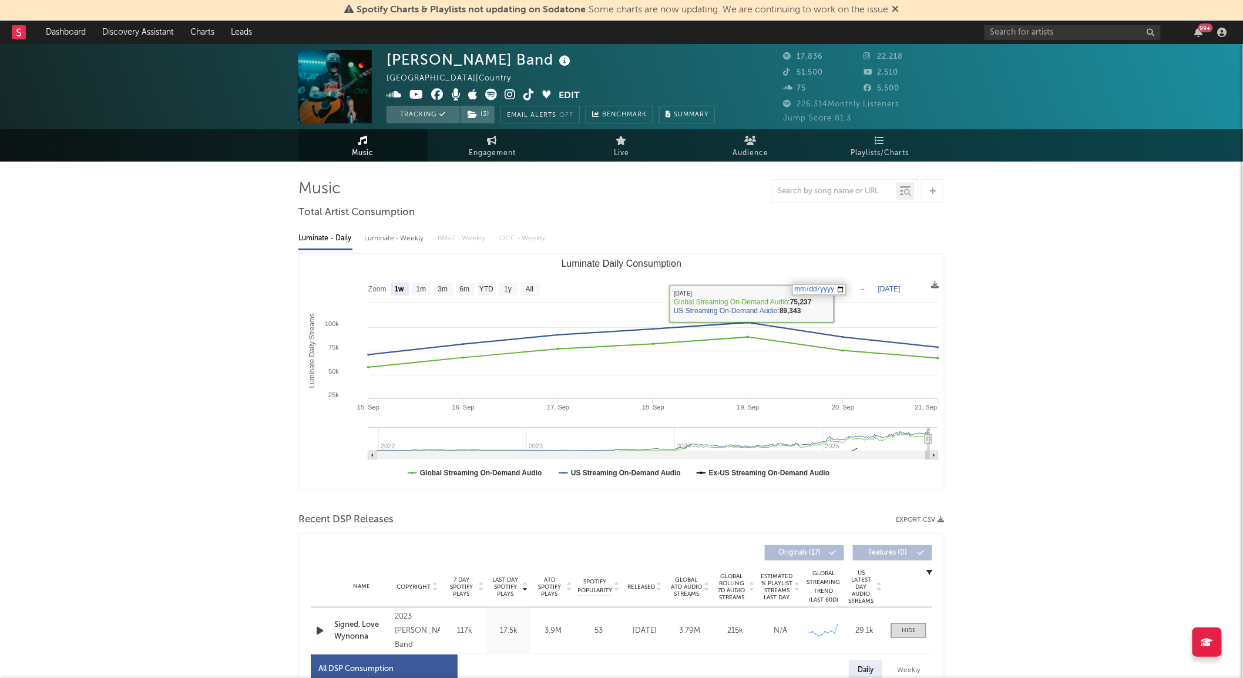
click at [813, 289] on input "[DATE]" at bounding box center [819, 290] width 55 height 12
type input "[DATE]"
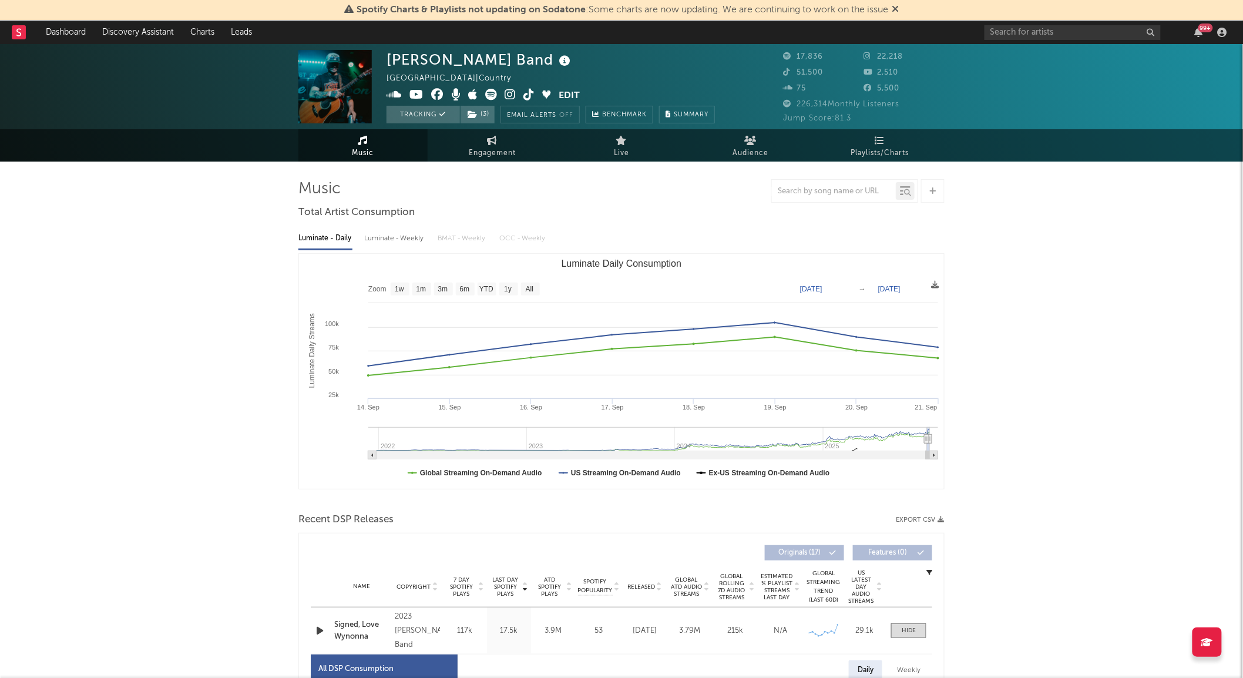
click at [395, 236] on div "Luminate - Weekly" at bounding box center [395, 239] width 62 height 20
select select "6m"
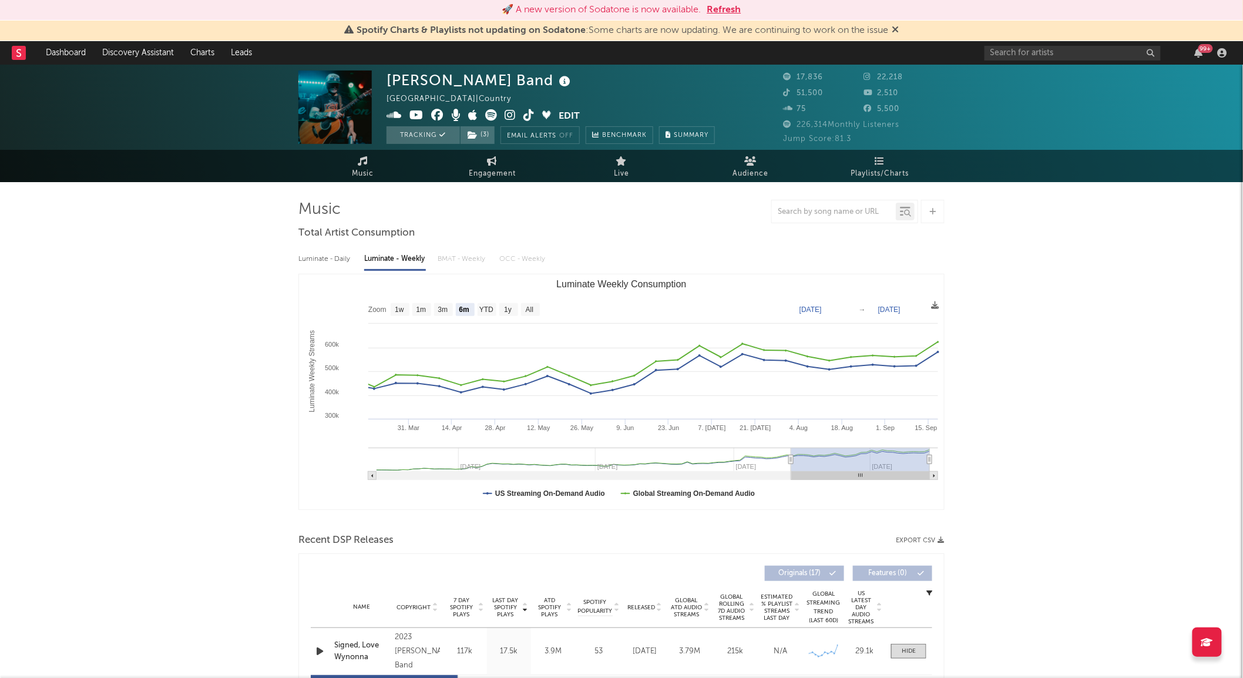
click at [312, 260] on div "Luminate - Daily" at bounding box center [326, 259] width 54 height 20
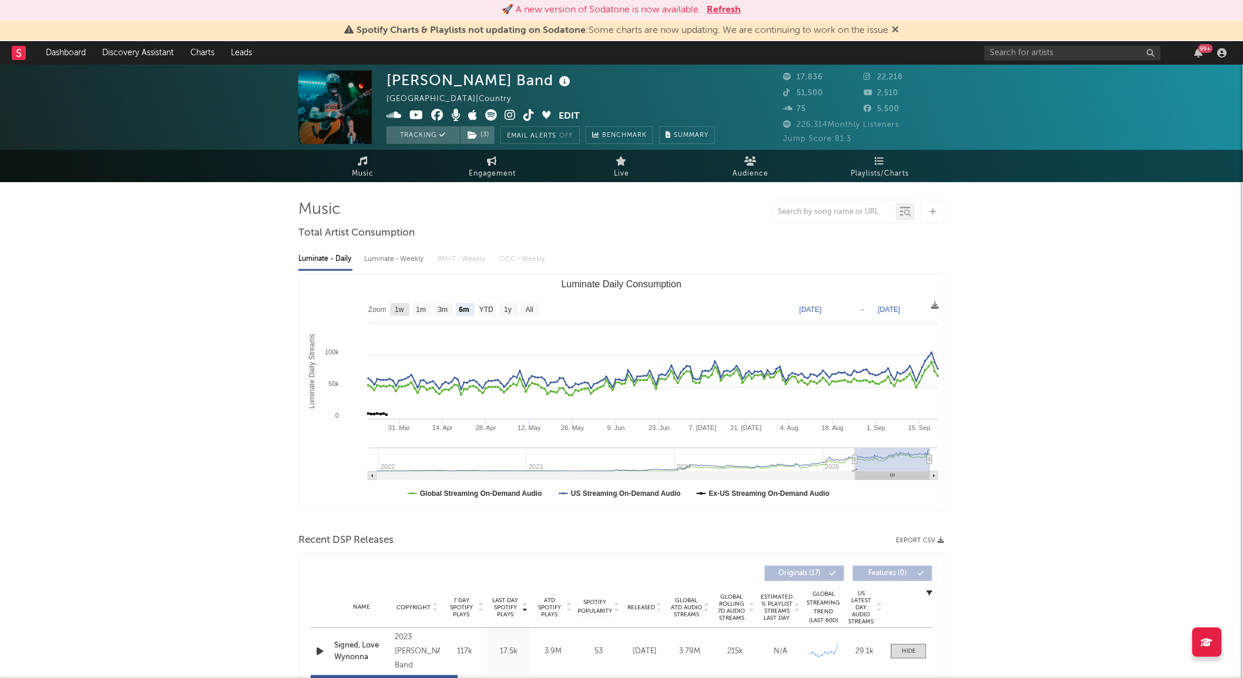
click at [397, 311] on text "1w" at bounding box center [399, 310] width 9 height 8
select select "1w"
type input "[DATE]"
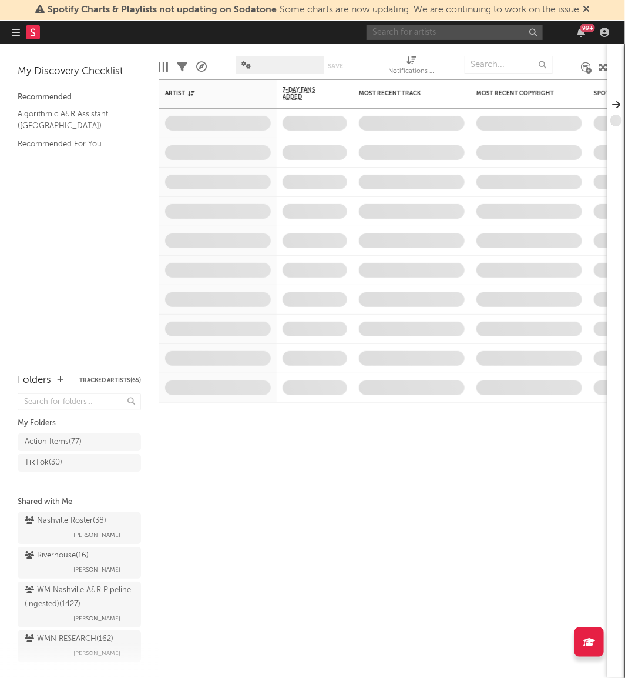
click at [408, 33] on input "text" at bounding box center [455, 32] width 176 height 15
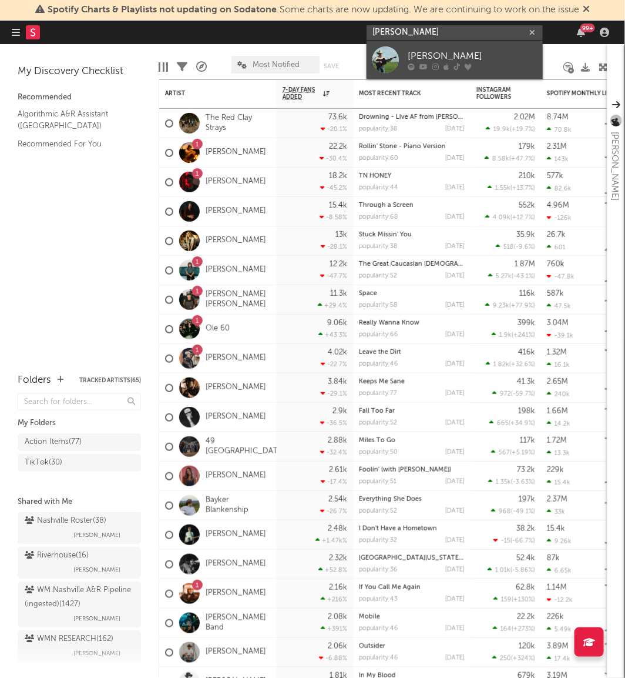
type input "tyce delk"
click at [385, 60] on div at bounding box center [386, 59] width 26 height 26
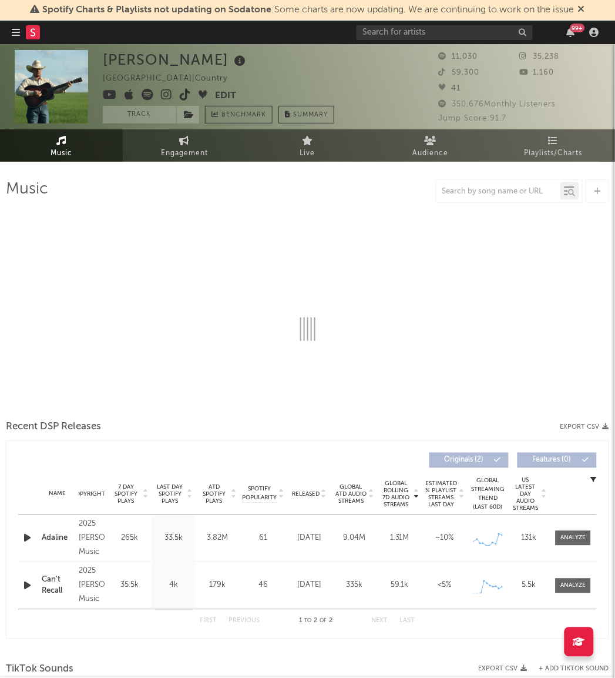
select select "1w"
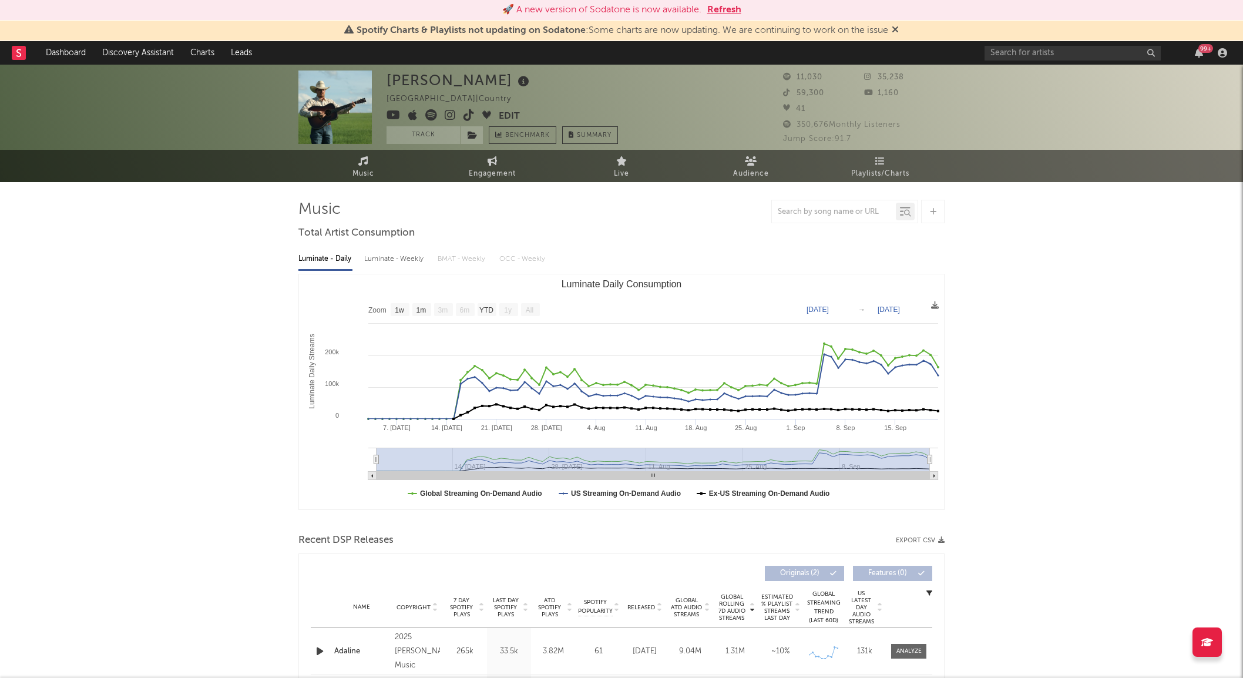
select select "1w"
